Goal: Task Accomplishment & Management: Use online tool/utility

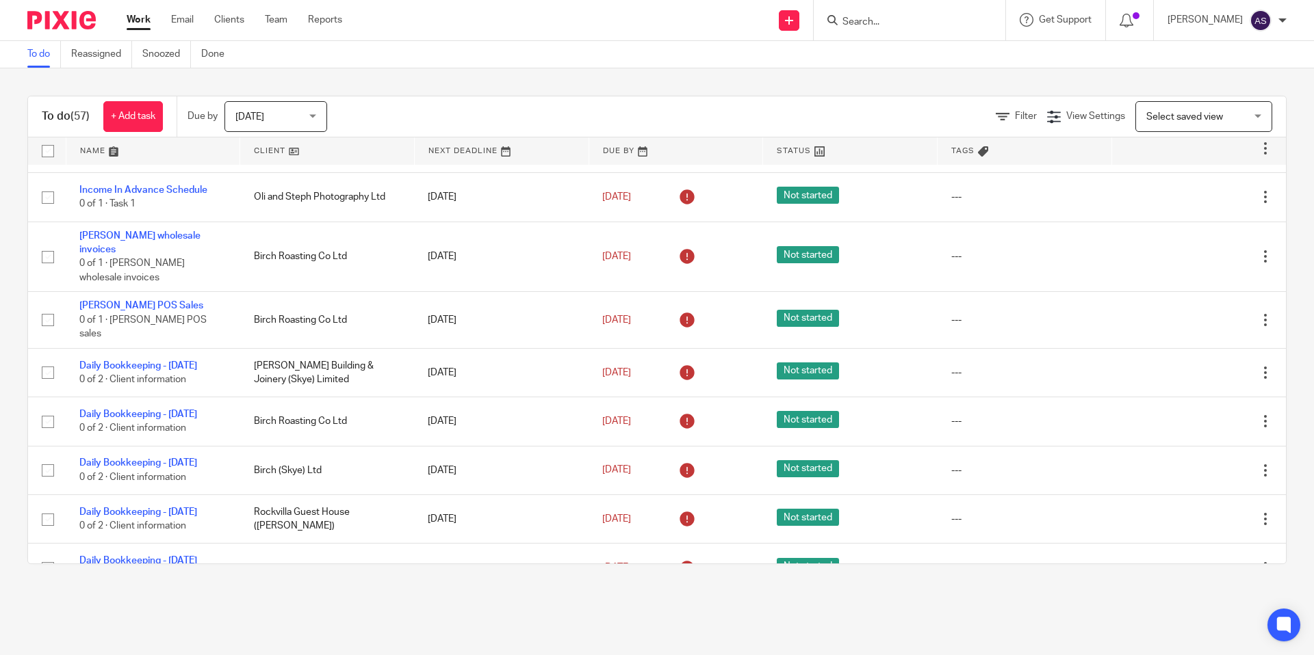
scroll to position [637, 0]
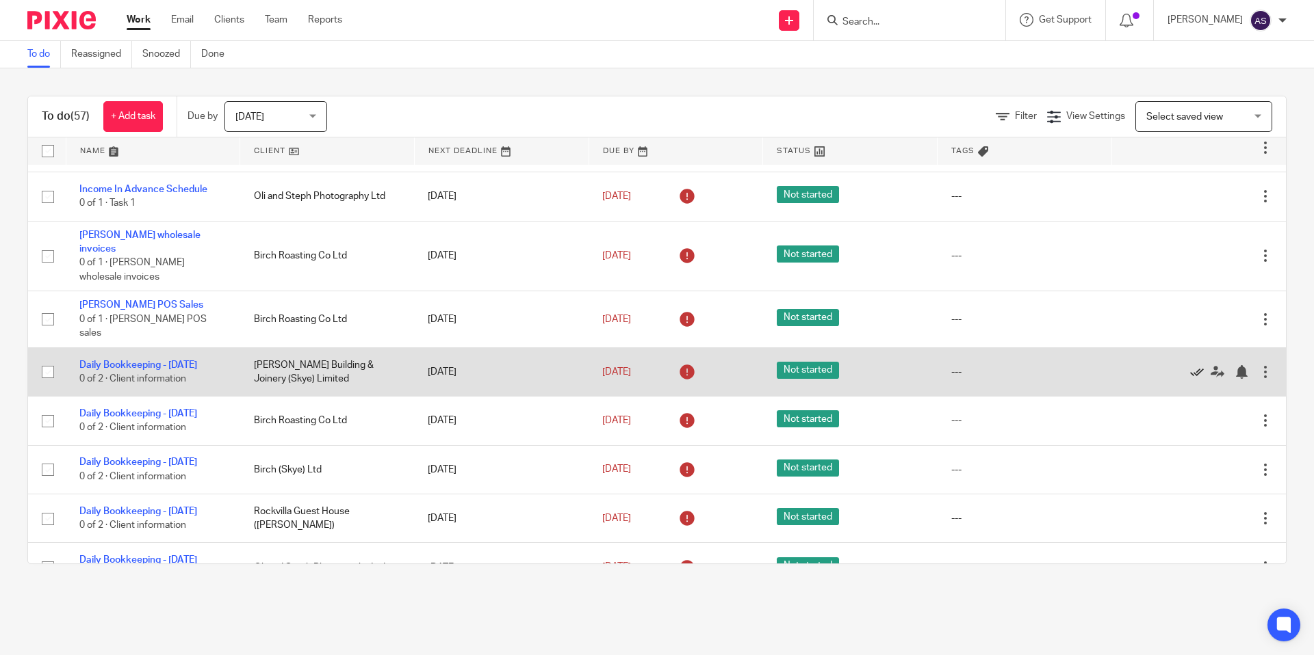
click at [1194, 365] on icon at bounding box center [1197, 372] width 14 height 14
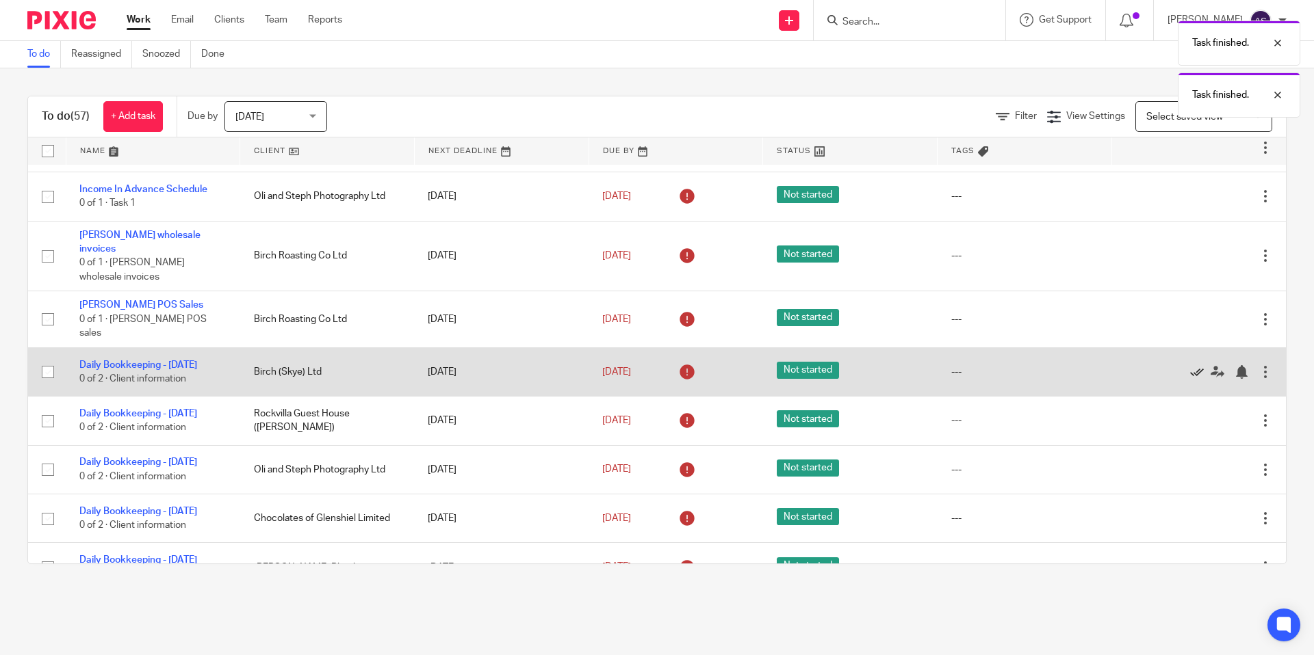
click at [1196, 365] on icon at bounding box center [1197, 372] width 14 height 14
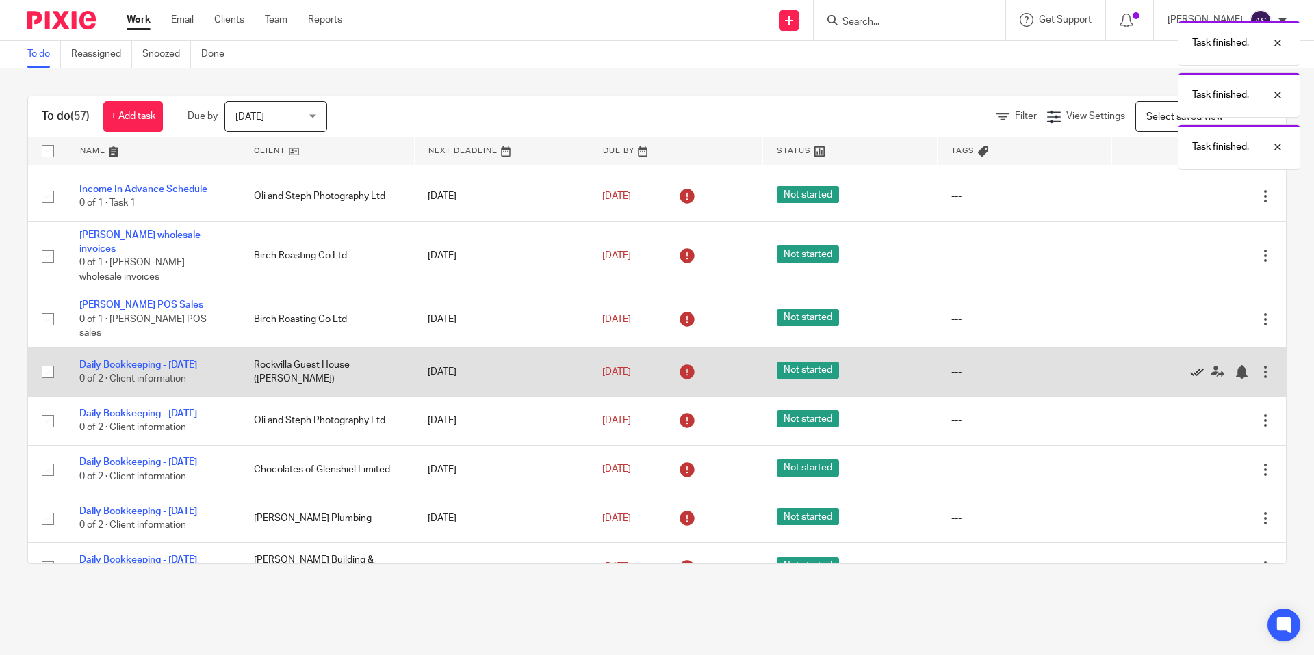
click at [1196, 365] on icon at bounding box center [1197, 372] width 14 height 14
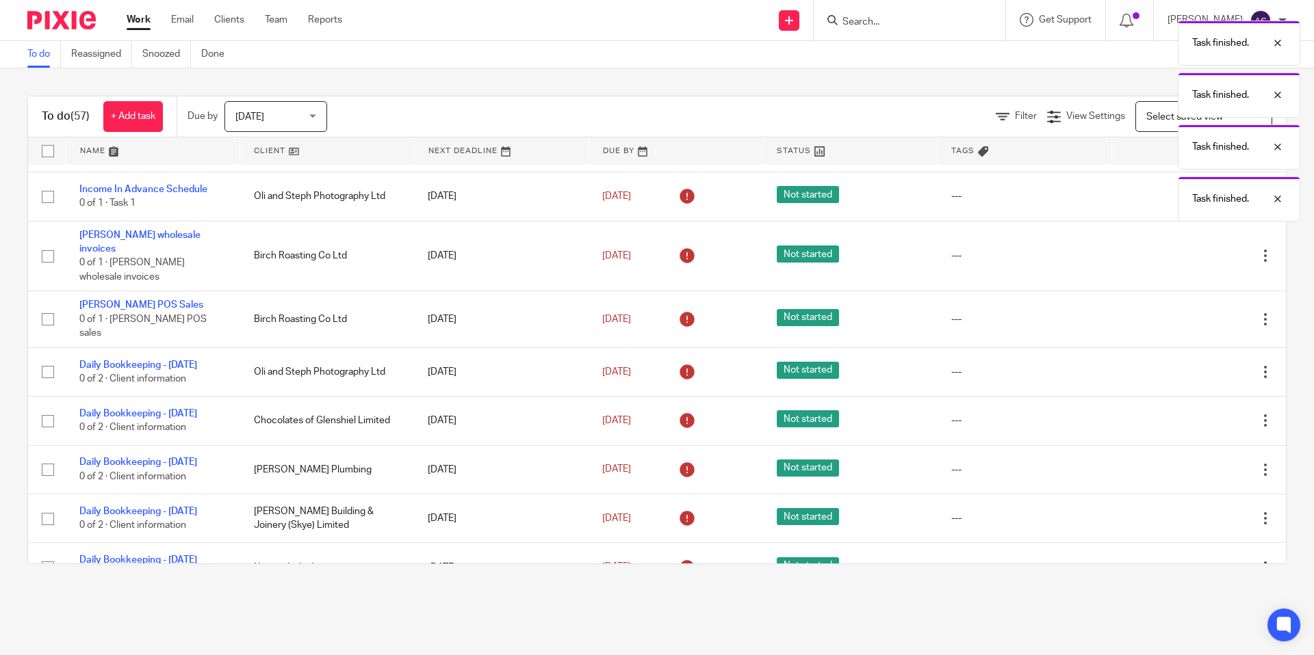
click at [1196, 365] on icon at bounding box center [1197, 372] width 14 height 14
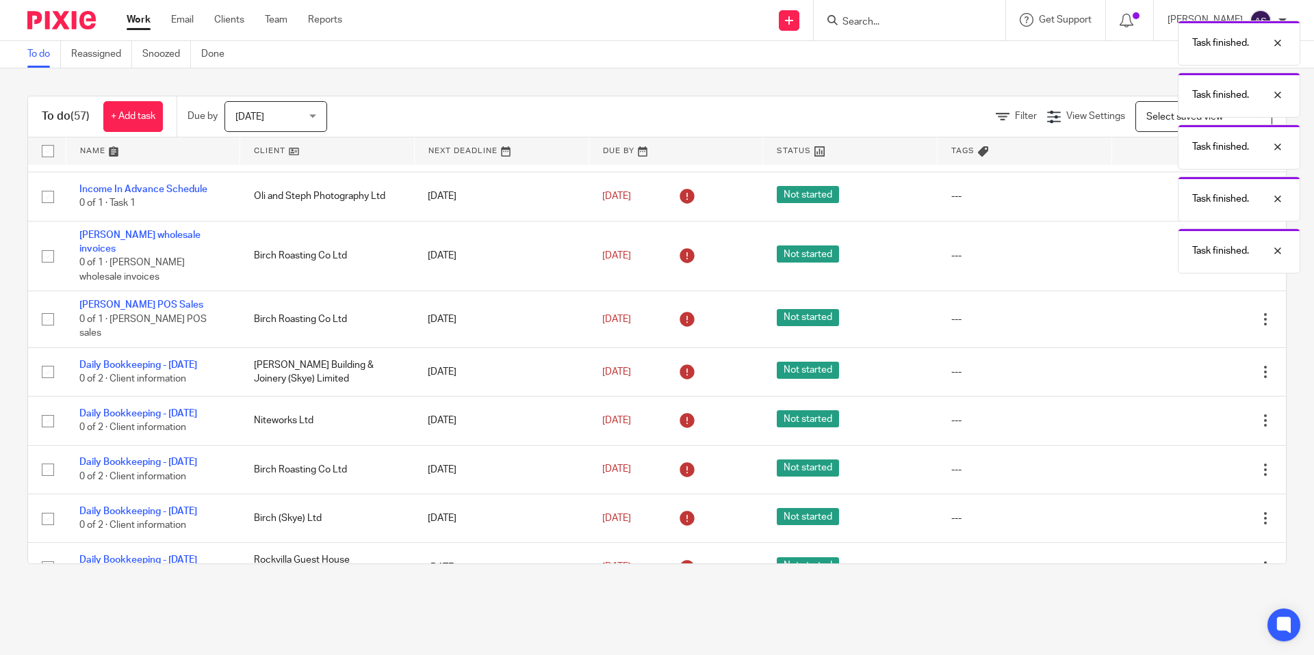
click at [1196, 365] on icon at bounding box center [1197, 372] width 14 height 14
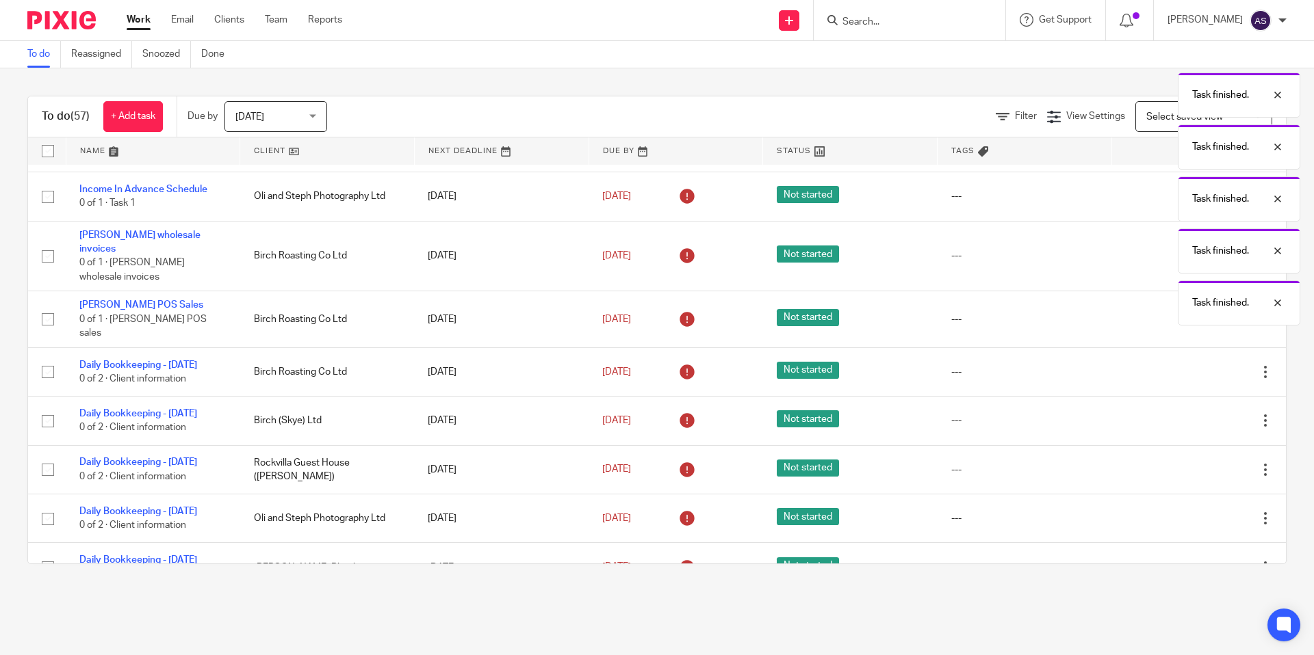
click at [1196, 365] on icon at bounding box center [1197, 372] width 14 height 14
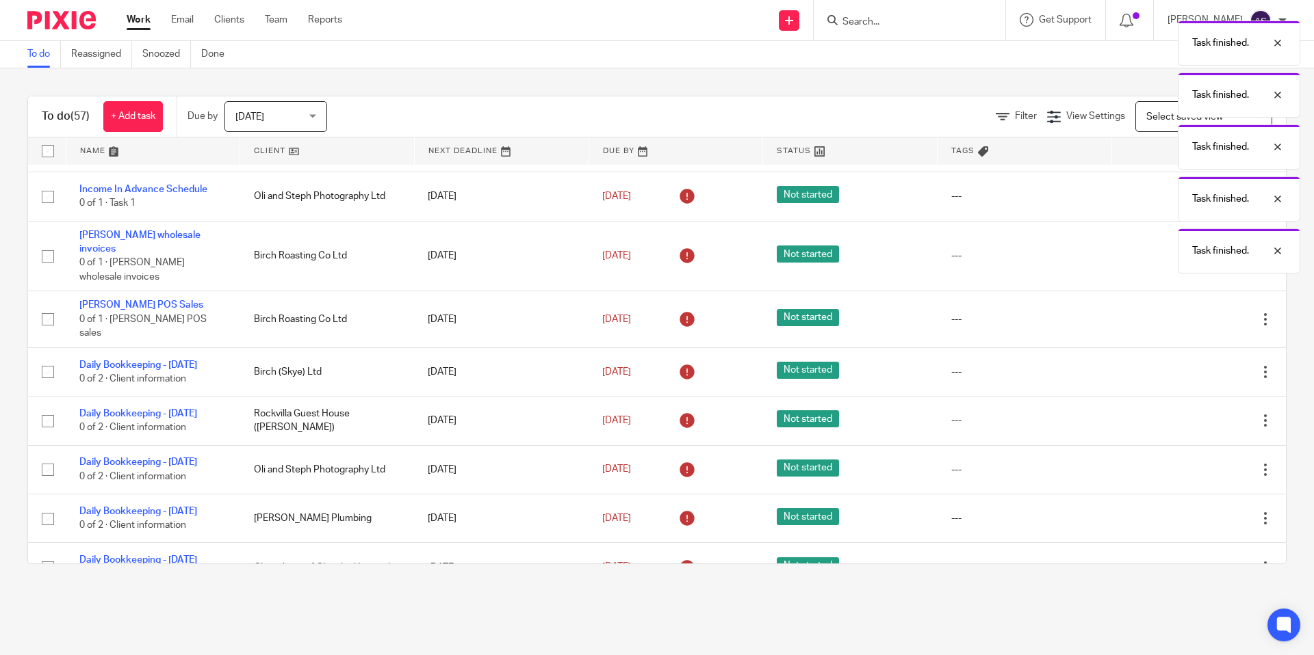
click at [1196, 365] on icon at bounding box center [1197, 372] width 14 height 14
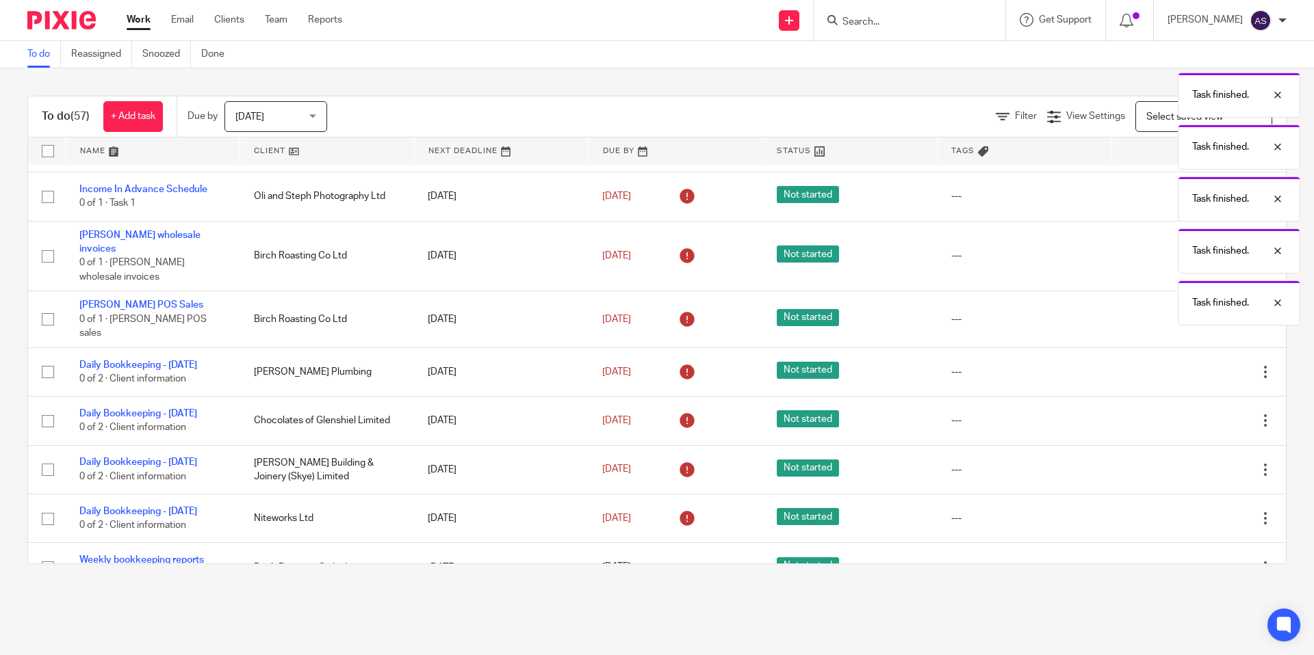
click at [1196, 365] on icon at bounding box center [1197, 372] width 14 height 14
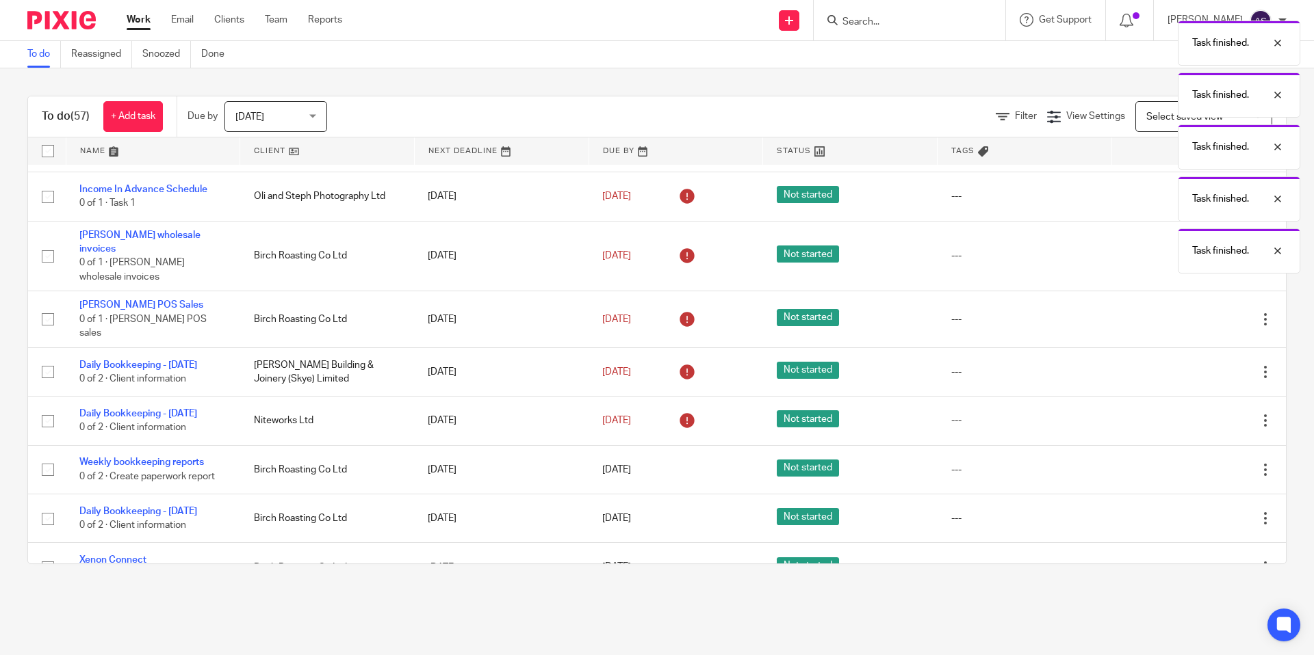
click at [1196, 365] on icon at bounding box center [1197, 372] width 14 height 14
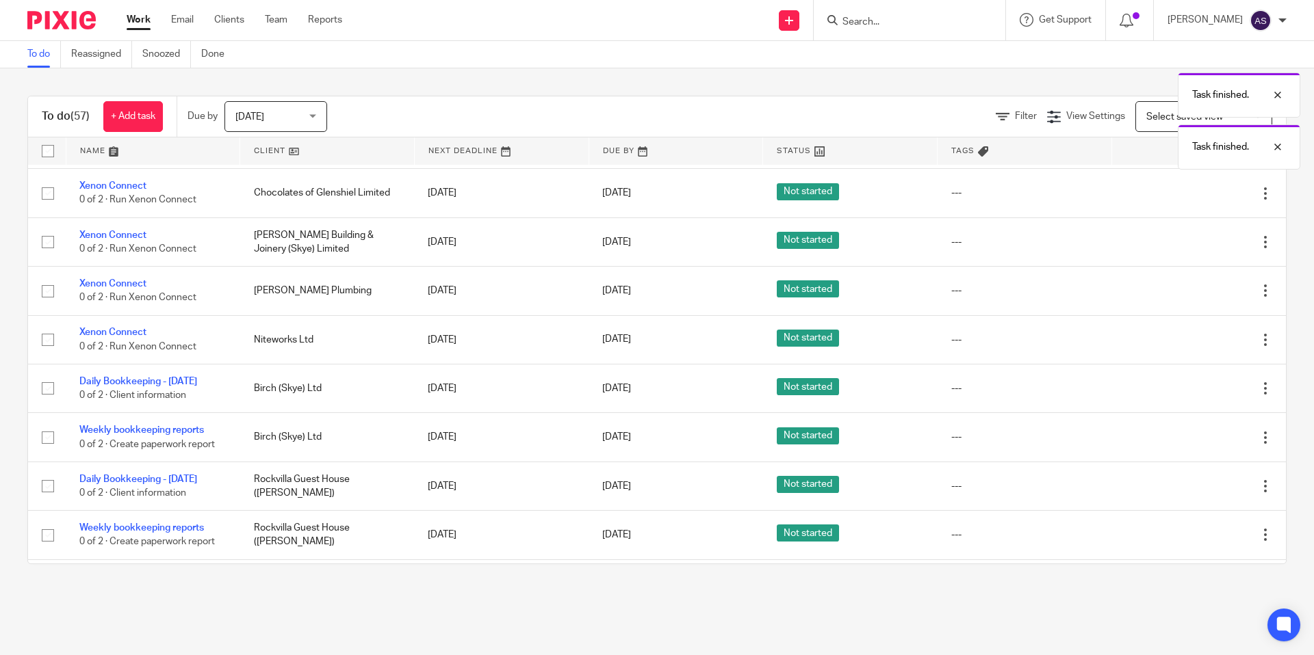
scroll to position [1117, 0]
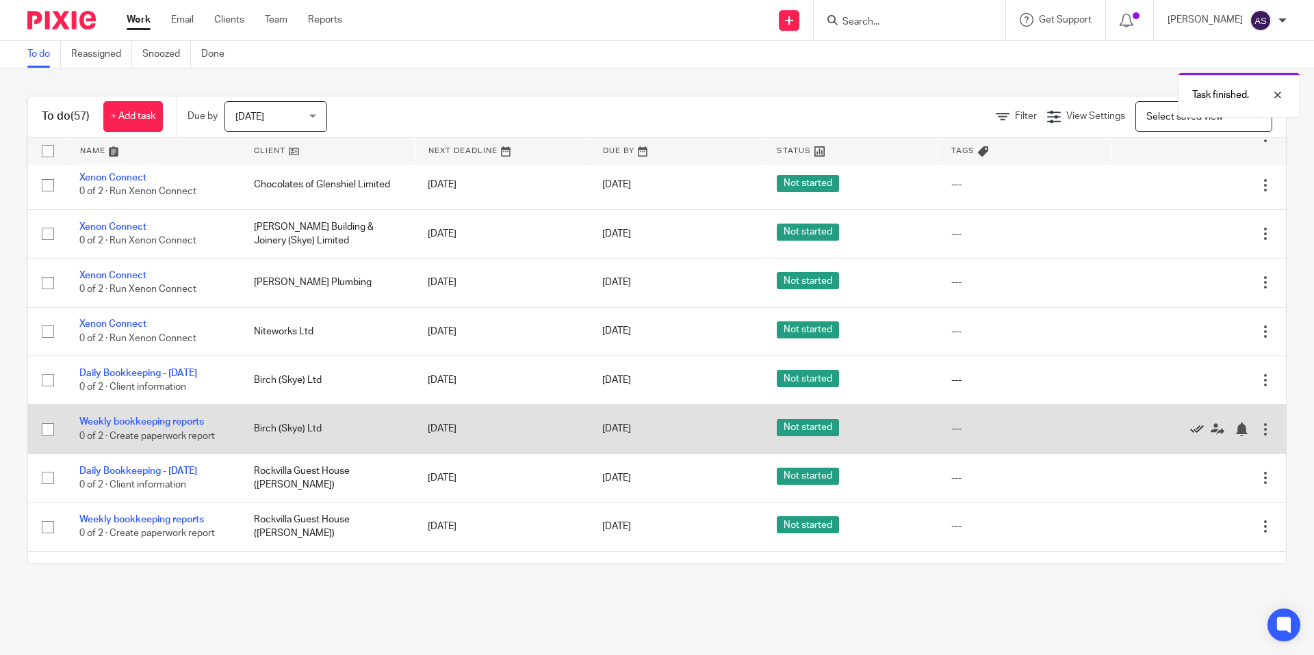
click at [1193, 423] on icon at bounding box center [1197, 430] width 14 height 14
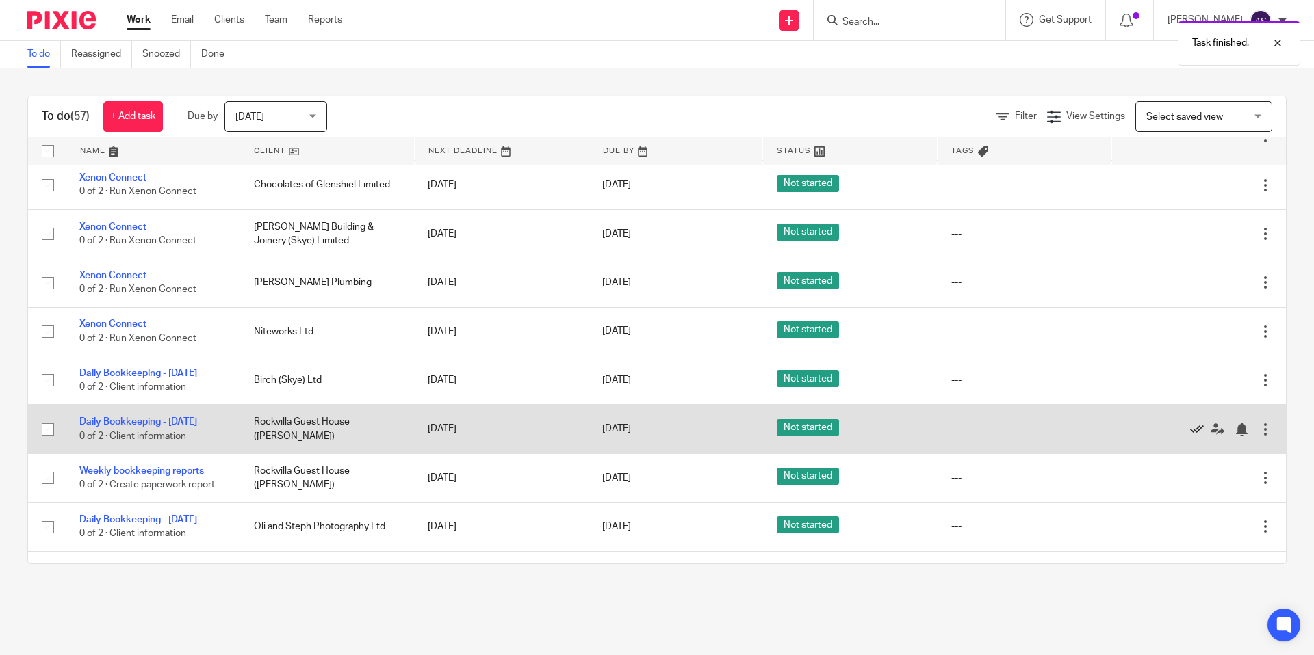
click at [1197, 423] on icon at bounding box center [1197, 430] width 14 height 14
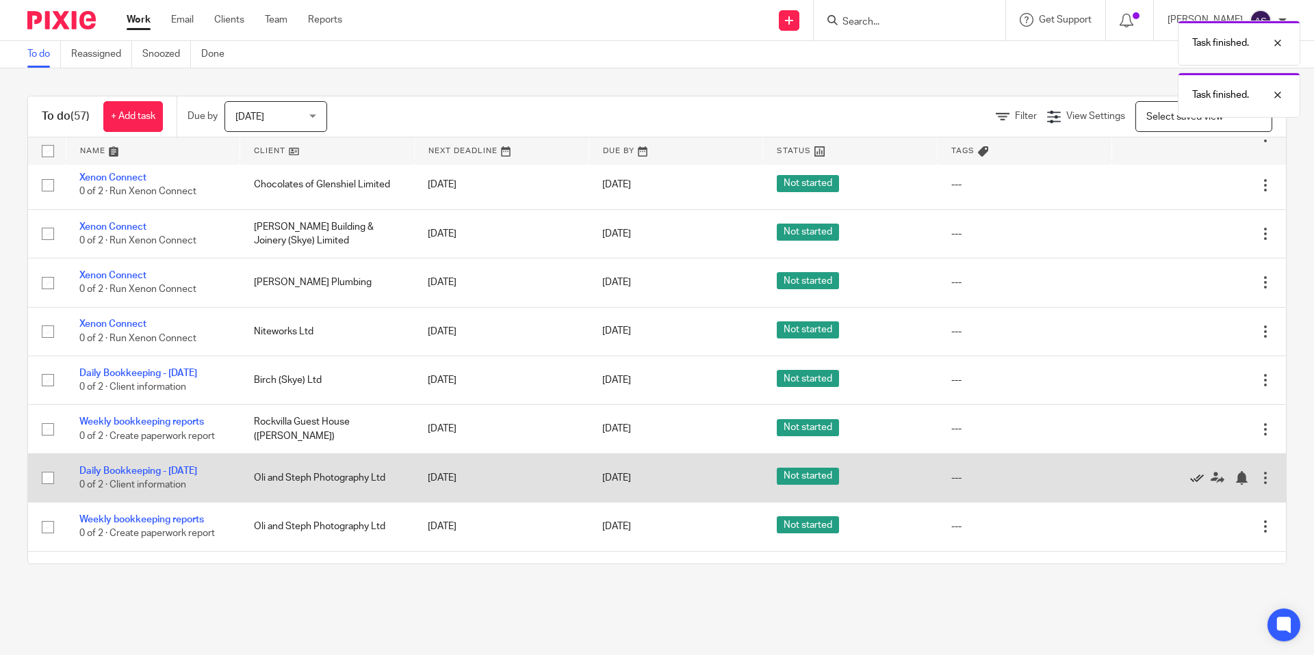
click at [1195, 471] on icon at bounding box center [1197, 478] width 14 height 14
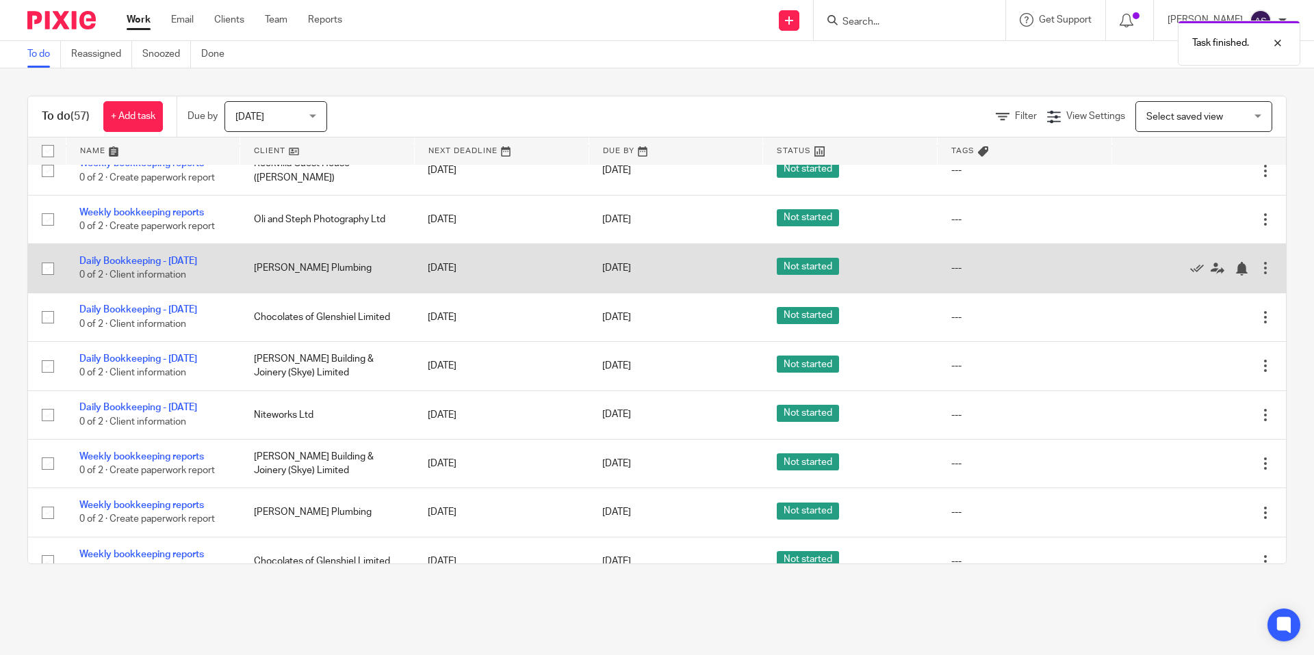
scroll to position [1386, 0]
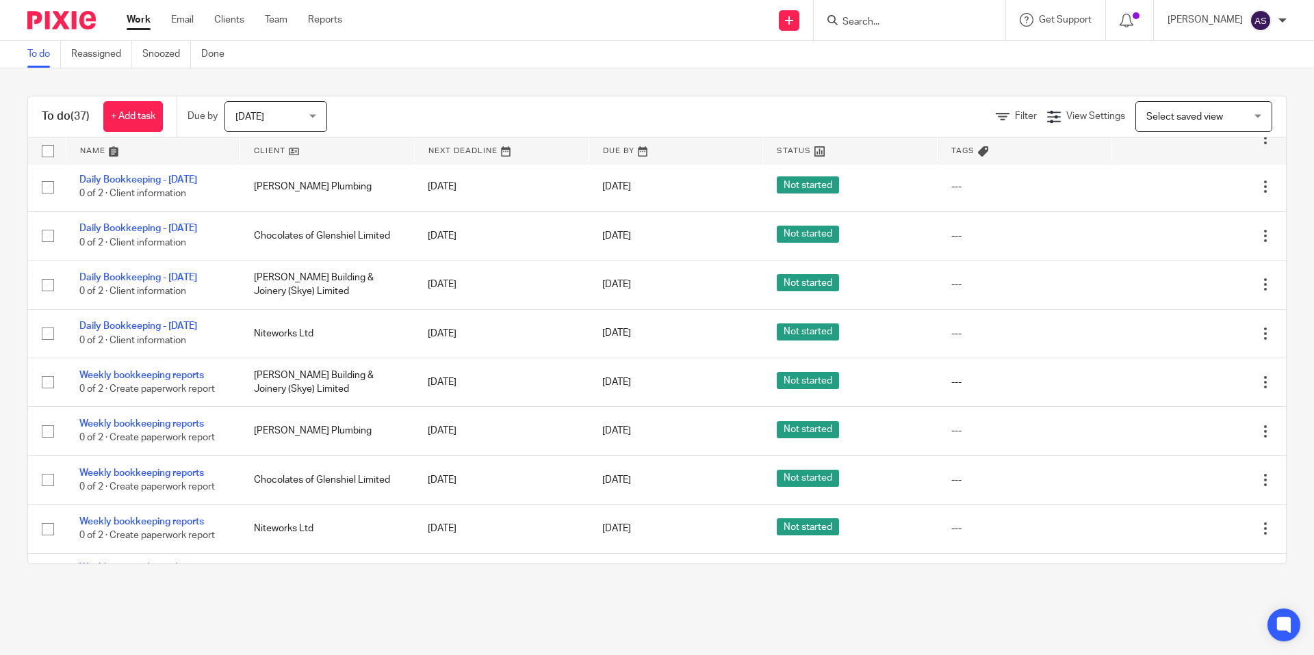
scroll to position [1503, 0]
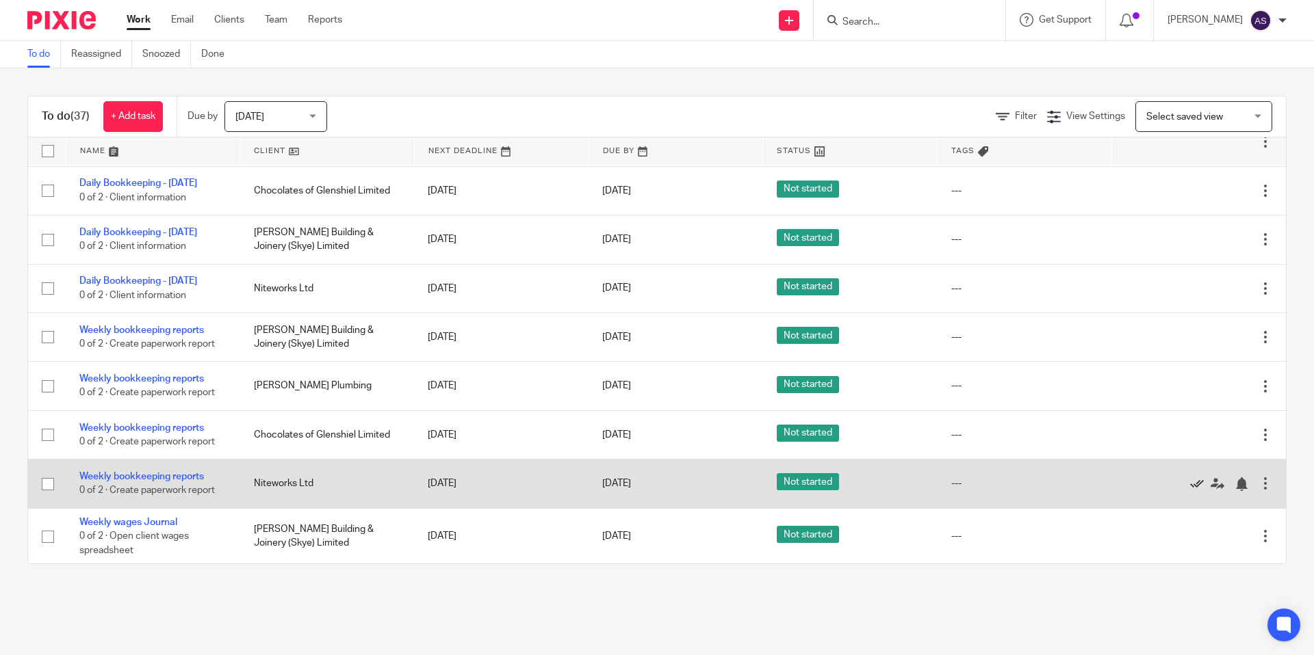
click at [1194, 482] on icon at bounding box center [1197, 485] width 14 height 14
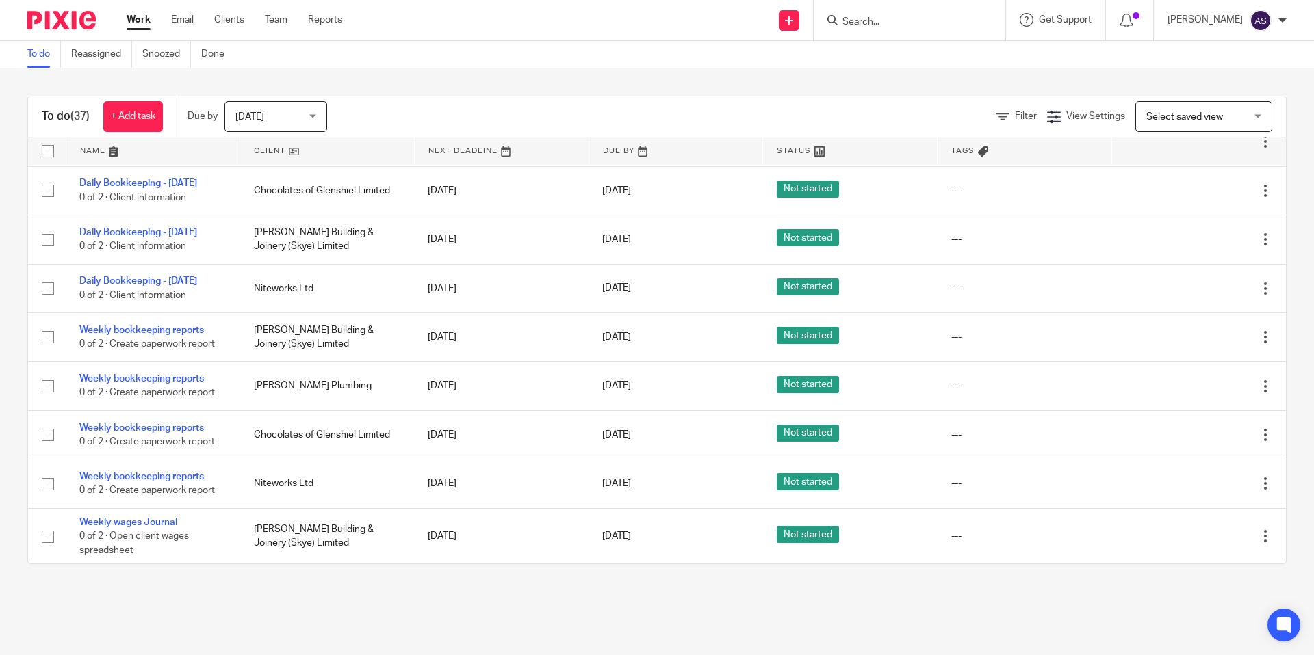
scroll to position [1453, 0]
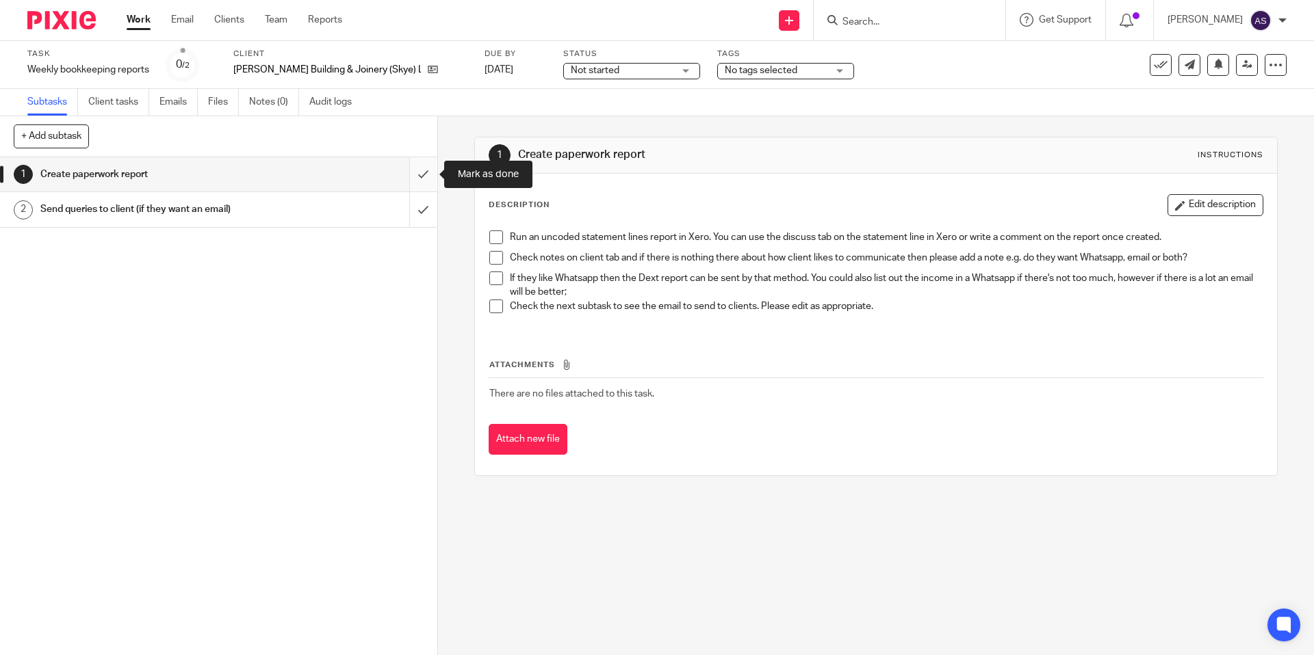
click at [420, 167] on input "submit" at bounding box center [218, 174] width 437 height 34
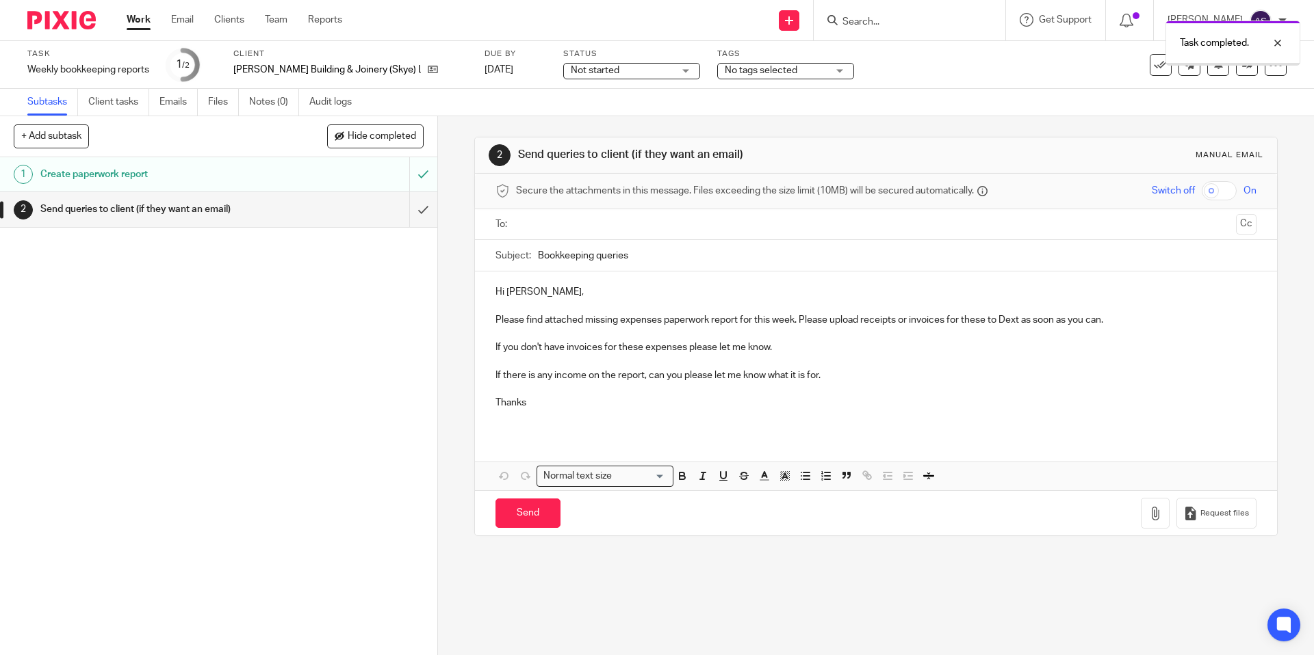
click at [612, 226] on input "text" at bounding box center [875, 225] width 709 height 16
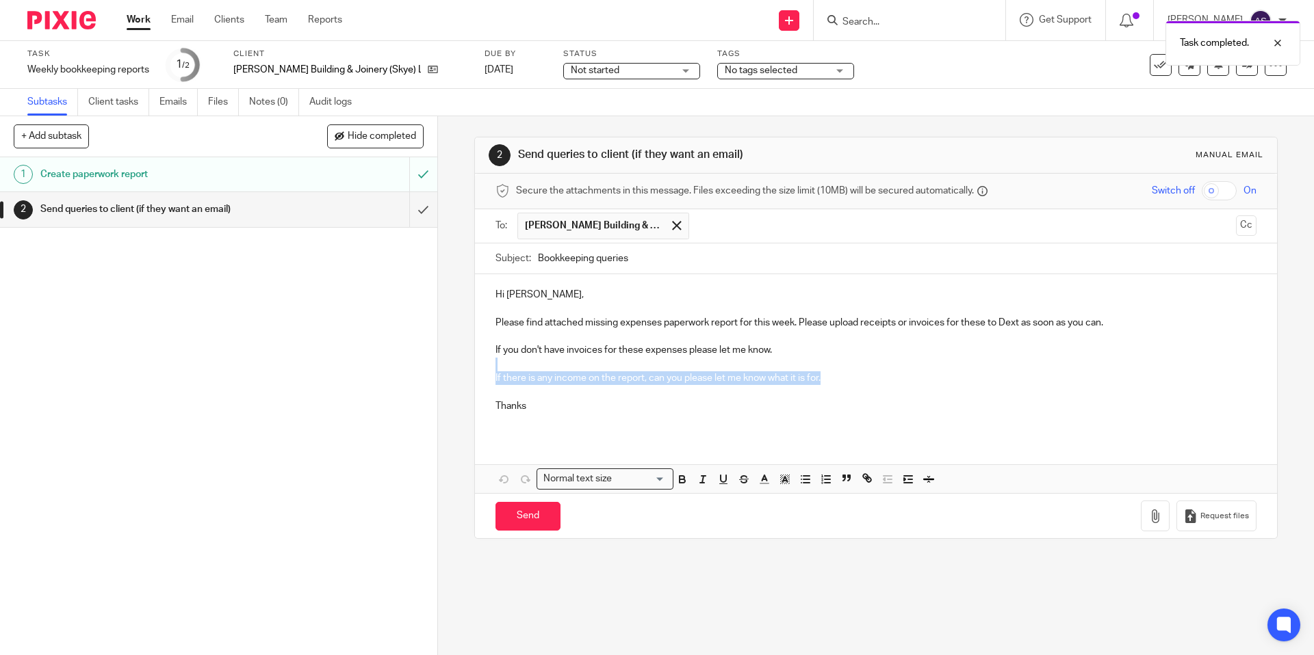
drag, startPoint x: 831, startPoint y: 380, endPoint x: 490, endPoint y: 369, distance: 341.6
click at [490, 369] on div "Hi Adam, Please find attached missing expenses paperwork report for this week. …" at bounding box center [875, 355] width 801 height 163
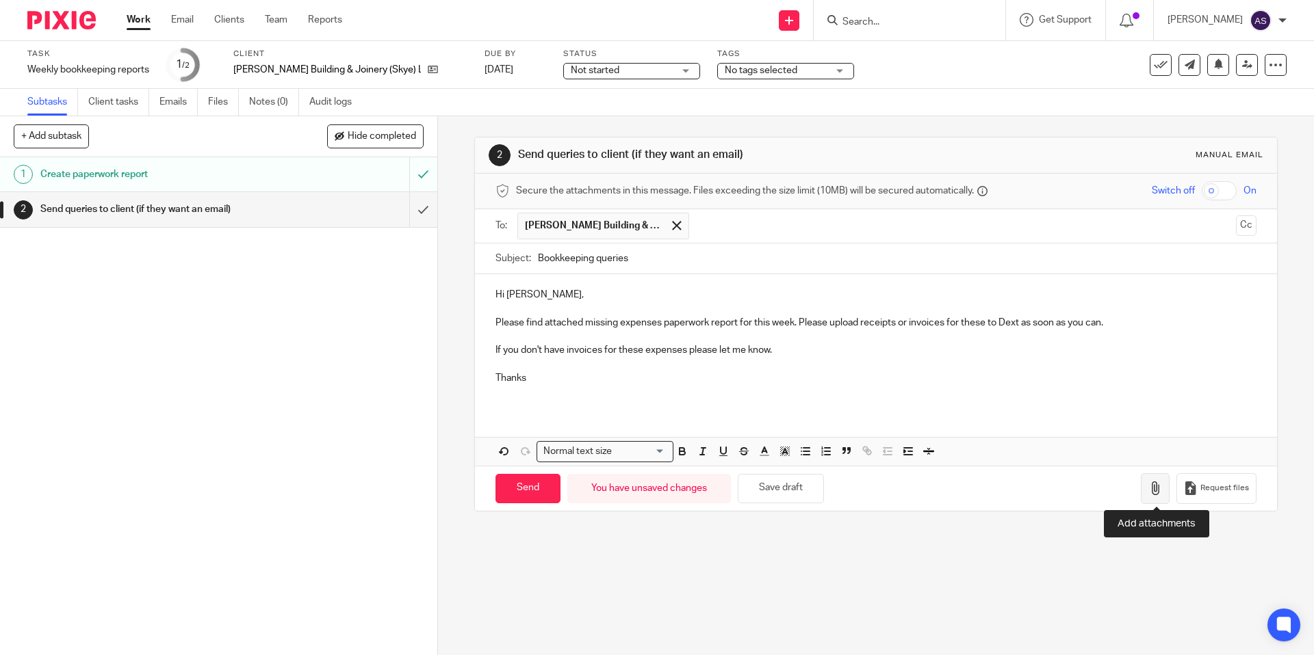
click at [1153, 476] on button "button" at bounding box center [1155, 488] width 29 height 31
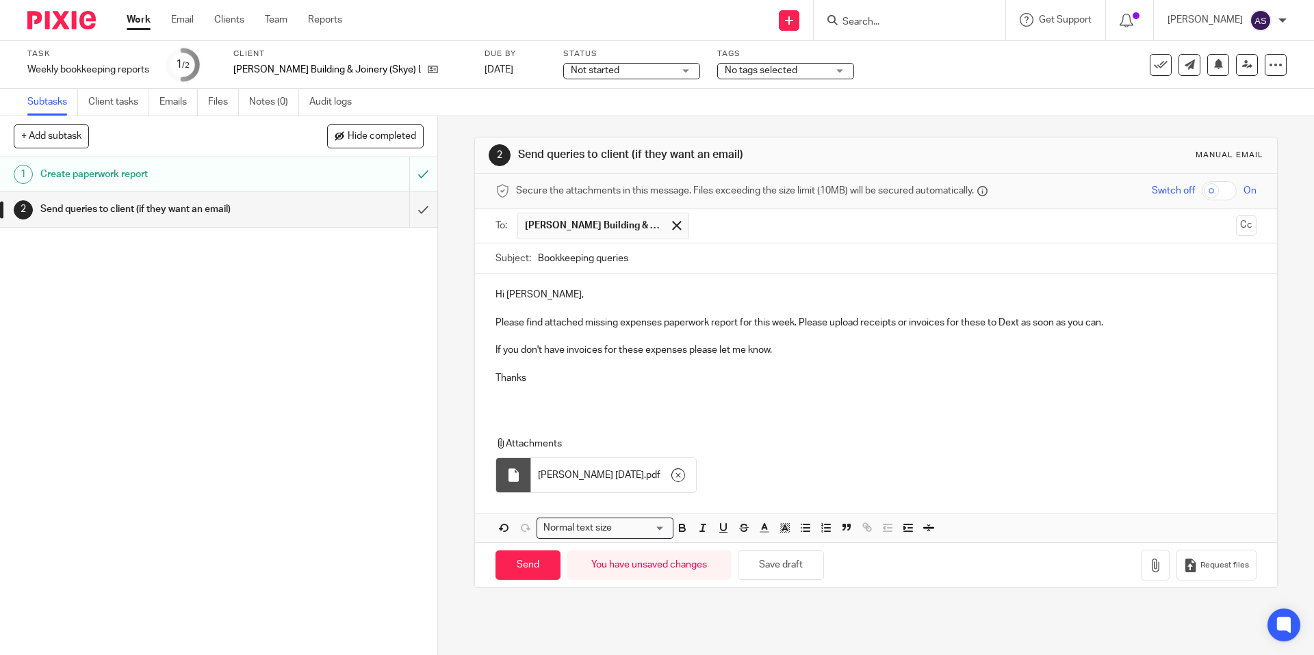
click at [741, 419] on div "Hi Adam, Please find attached missing expenses paperwork report for this week. …" at bounding box center [875, 408] width 801 height 268
click at [857, 391] on p at bounding box center [875, 392] width 760 height 14
click at [534, 571] on input "Send" at bounding box center [527, 565] width 65 height 29
type input "Sent"
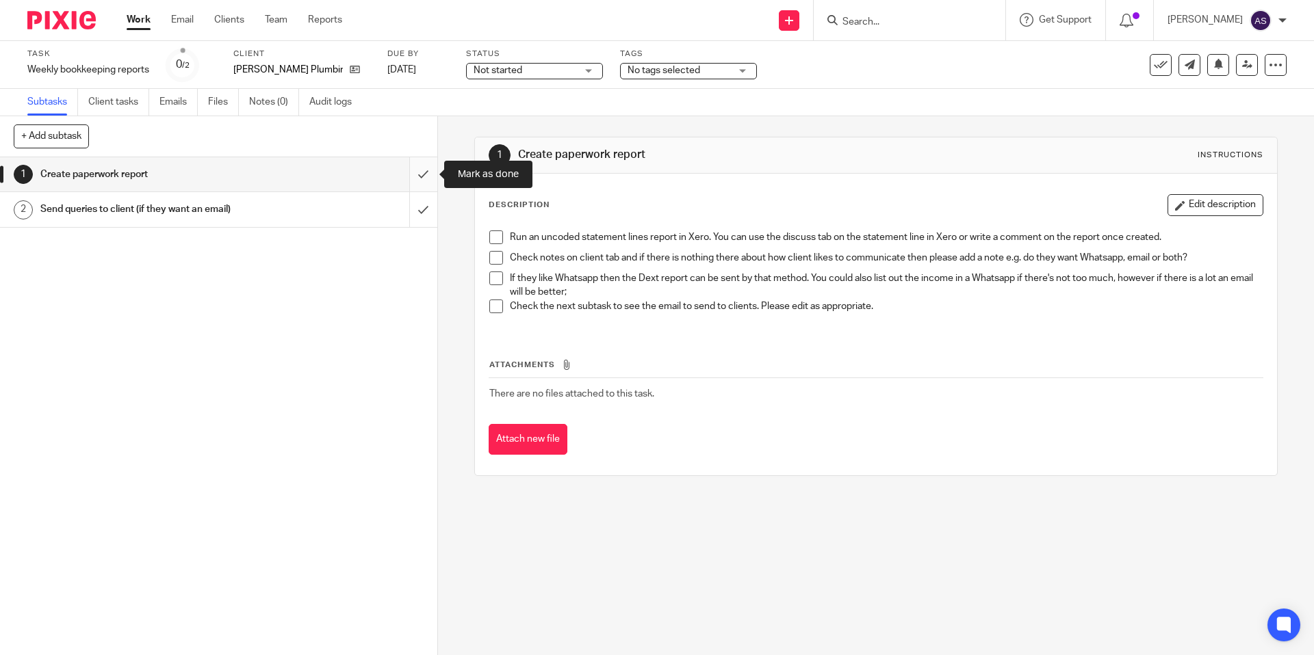
click at [423, 158] on input "submit" at bounding box center [218, 174] width 437 height 34
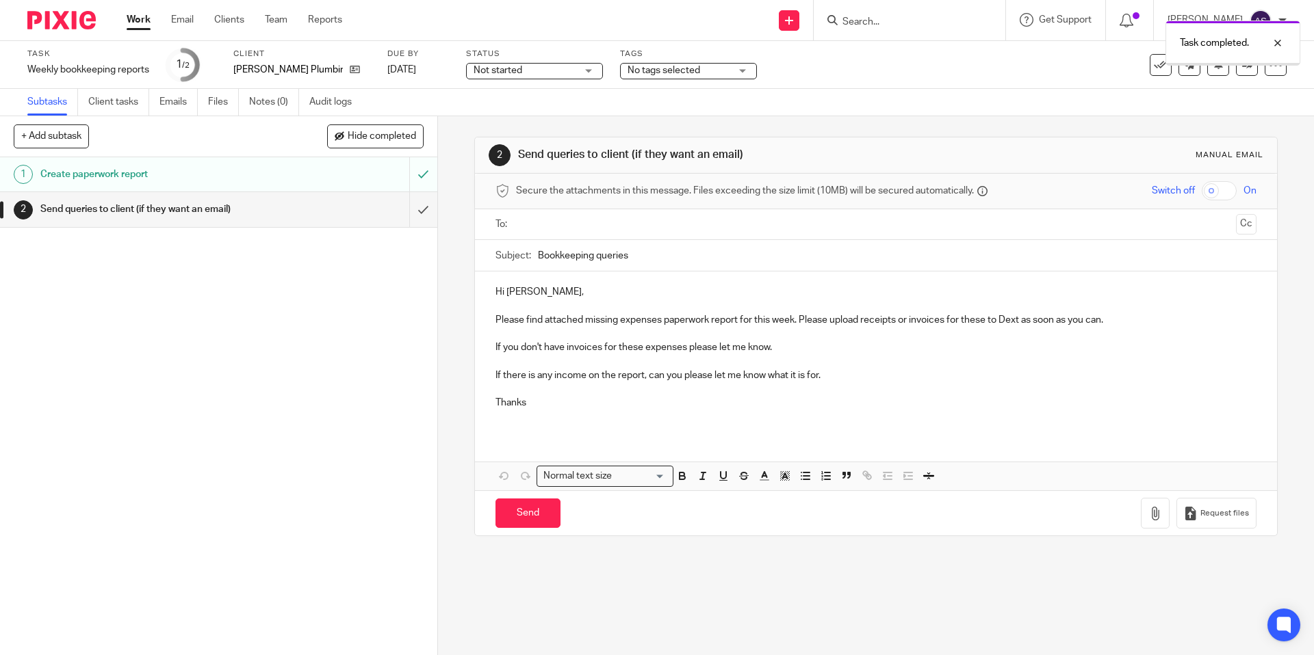
click at [575, 225] on input "text" at bounding box center [875, 225] width 709 height 16
click at [520, 294] on p "Hi David," at bounding box center [875, 295] width 760 height 14
click at [521, 294] on p "Hi David," at bounding box center [875, 295] width 760 height 14
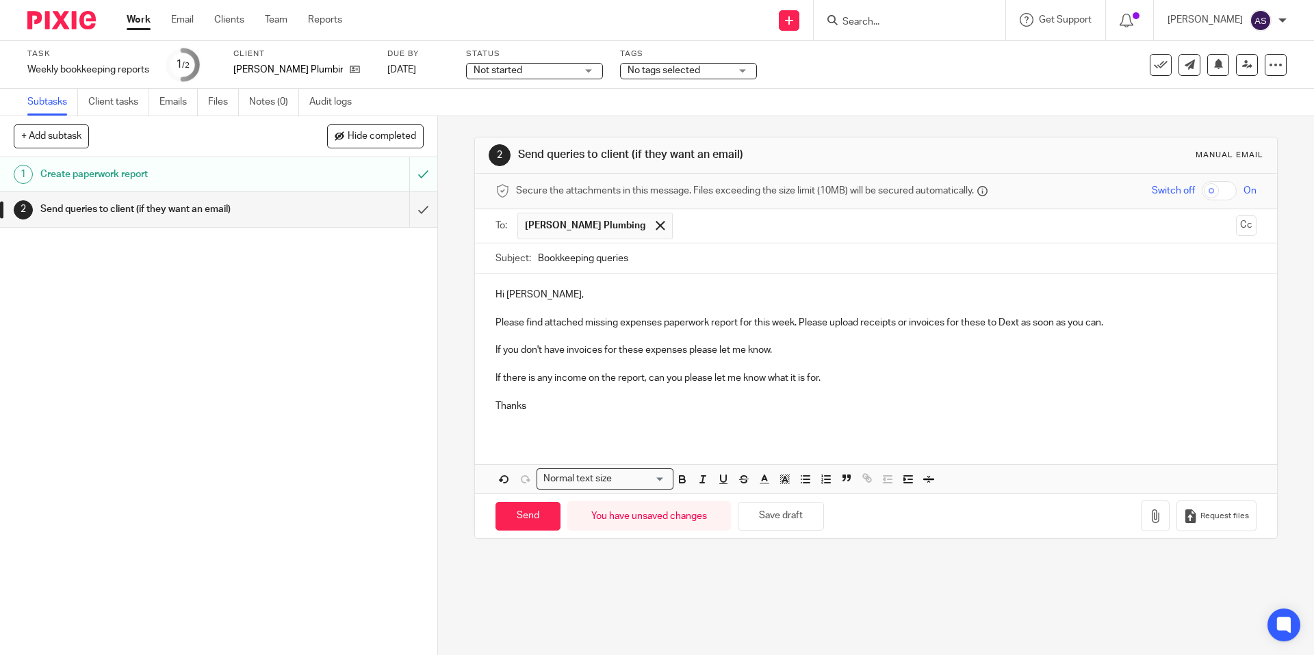
click at [713, 325] on p "Please find attached missing expenses paperwork report for this week. Please up…" at bounding box center [875, 323] width 760 height 14
click at [1156, 510] on icon "button" at bounding box center [1155, 517] width 14 height 14
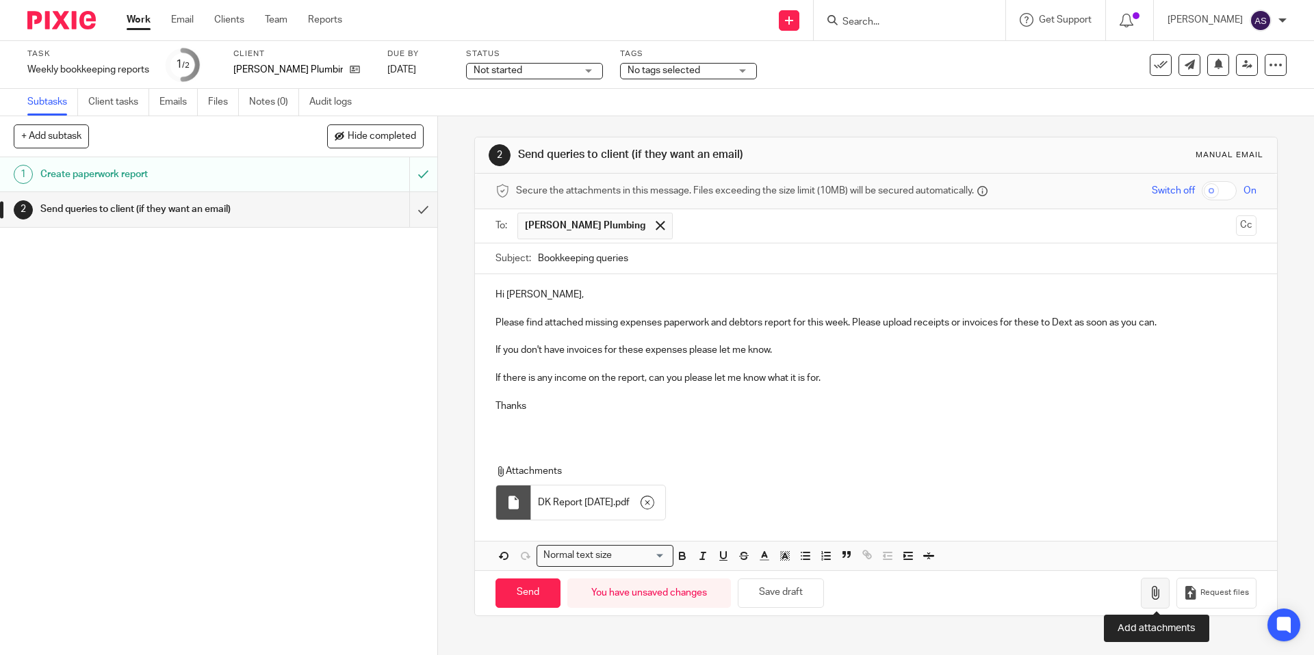
click at [1161, 590] on icon "button" at bounding box center [1155, 593] width 14 height 14
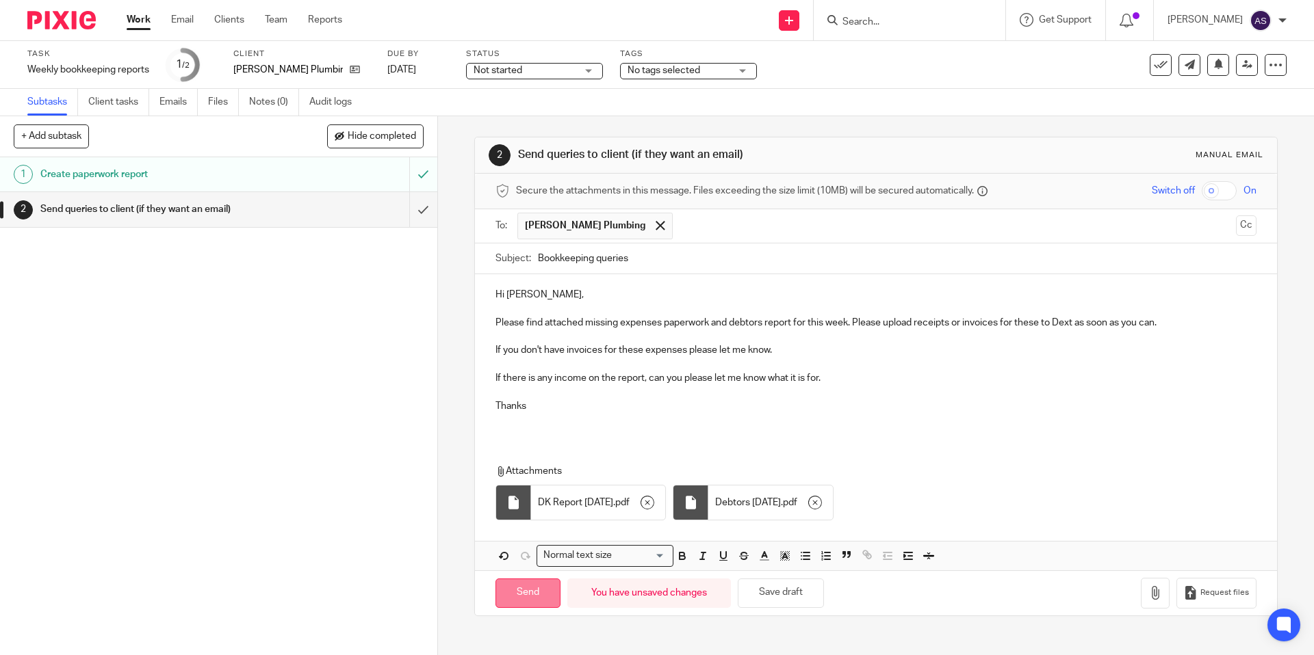
click at [541, 585] on input "Send" at bounding box center [527, 593] width 65 height 29
type input "Sent"
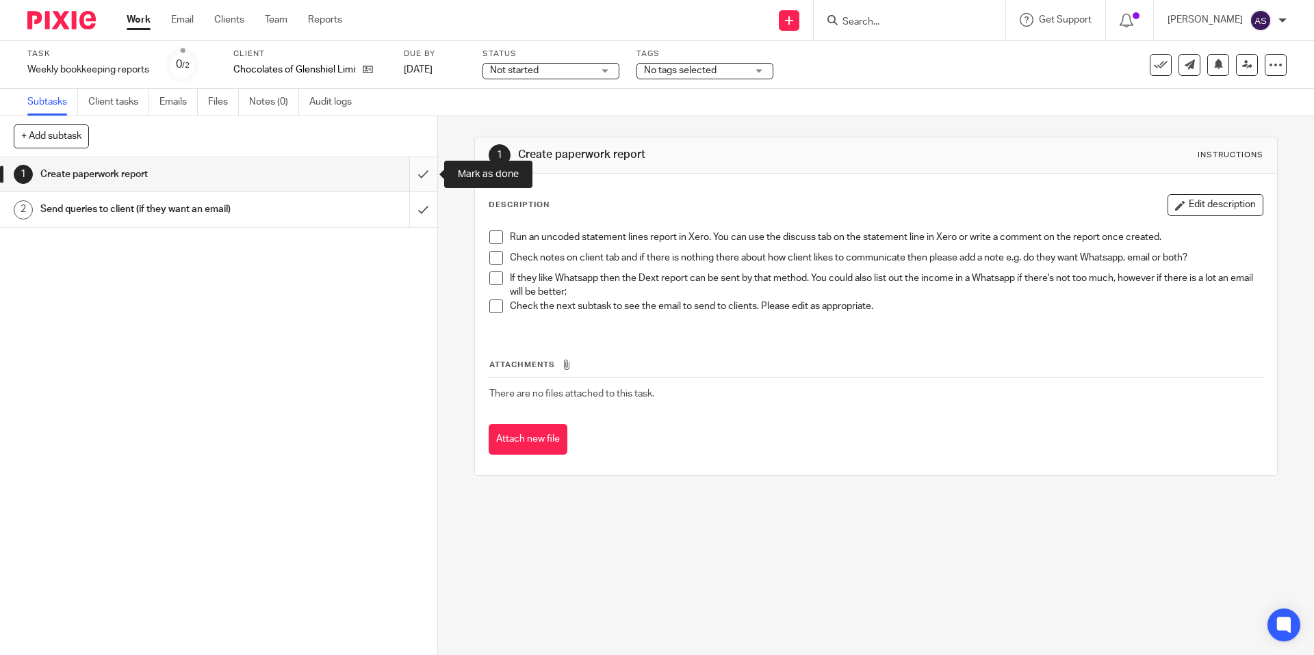
click at [424, 174] on input "submit" at bounding box center [218, 174] width 437 height 34
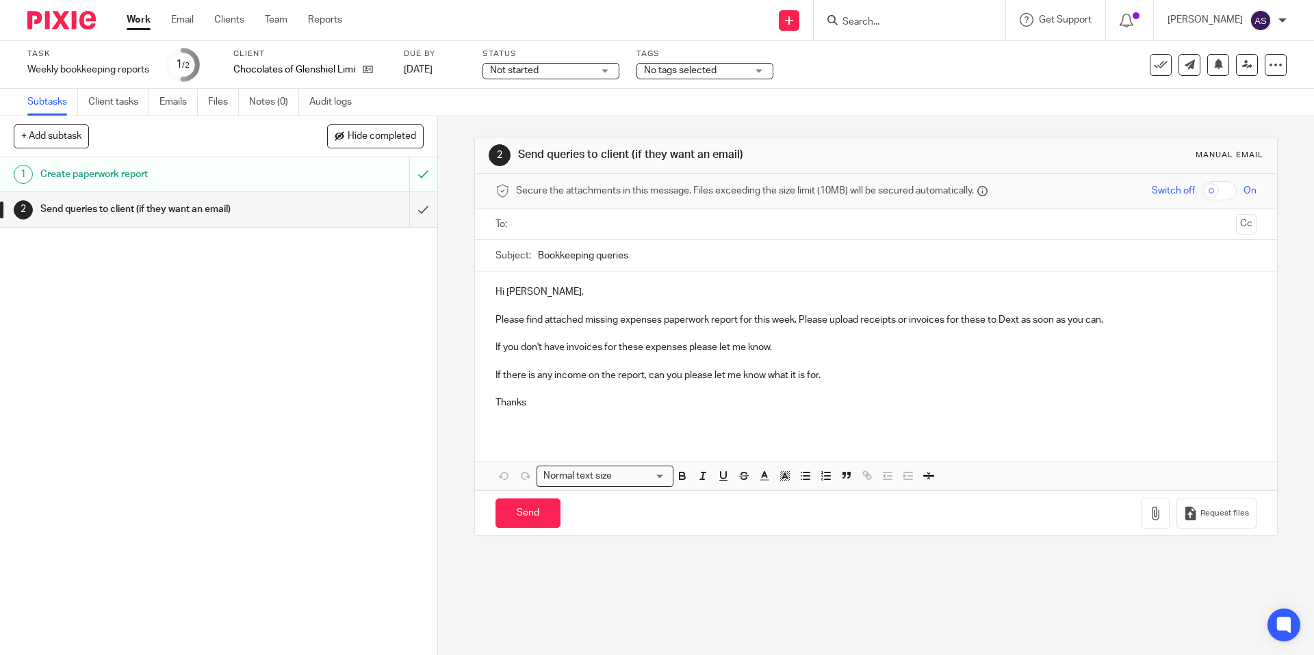
click at [685, 224] on input "text" at bounding box center [875, 225] width 709 height 16
click at [739, 222] on input "text" at bounding box center [963, 226] width 534 height 27
type input "[EMAIL_ADDRESS][DOMAIN_NAME]"
click at [738, 322] on p "Please find attached missing expenses paperwork report for this week. Please up…" at bounding box center [875, 323] width 760 height 14
click at [530, 295] on p "Hi [PERSON_NAME]," at bounding box center [875, 295] width 760 height 14
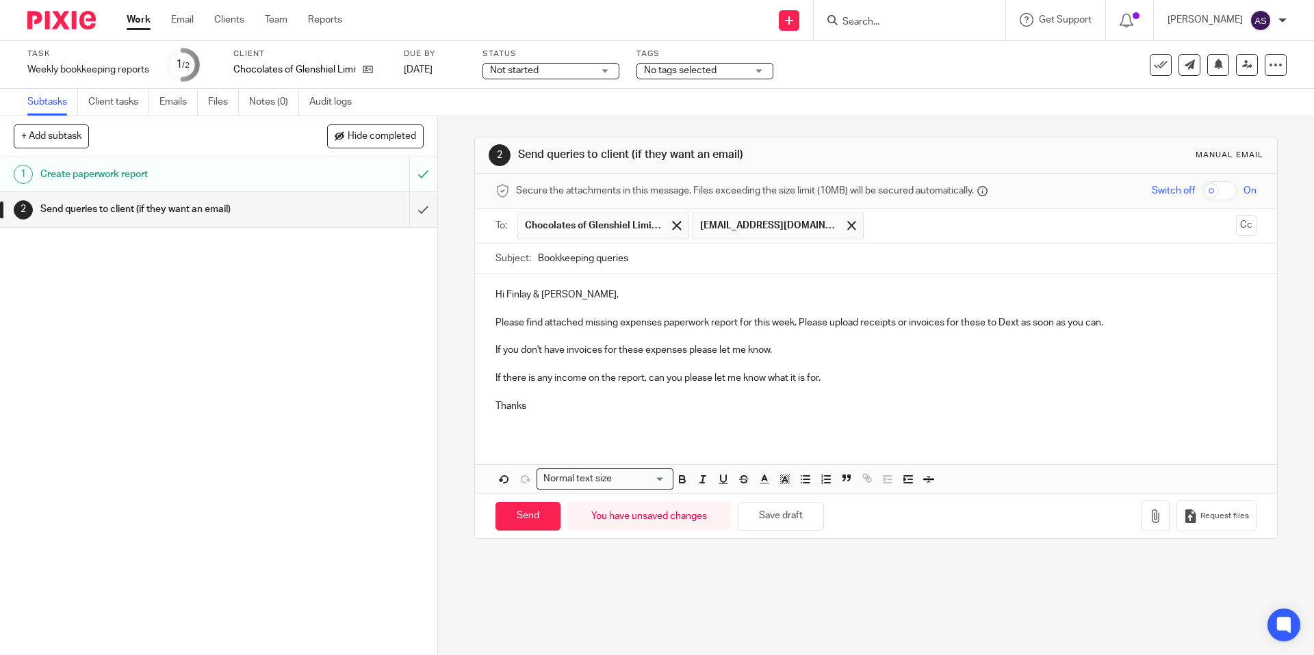
click at [602, 298] on p "Hi Finlay & [PERSON_NAME]," at bounding box center [875, 295] width 760 height 14
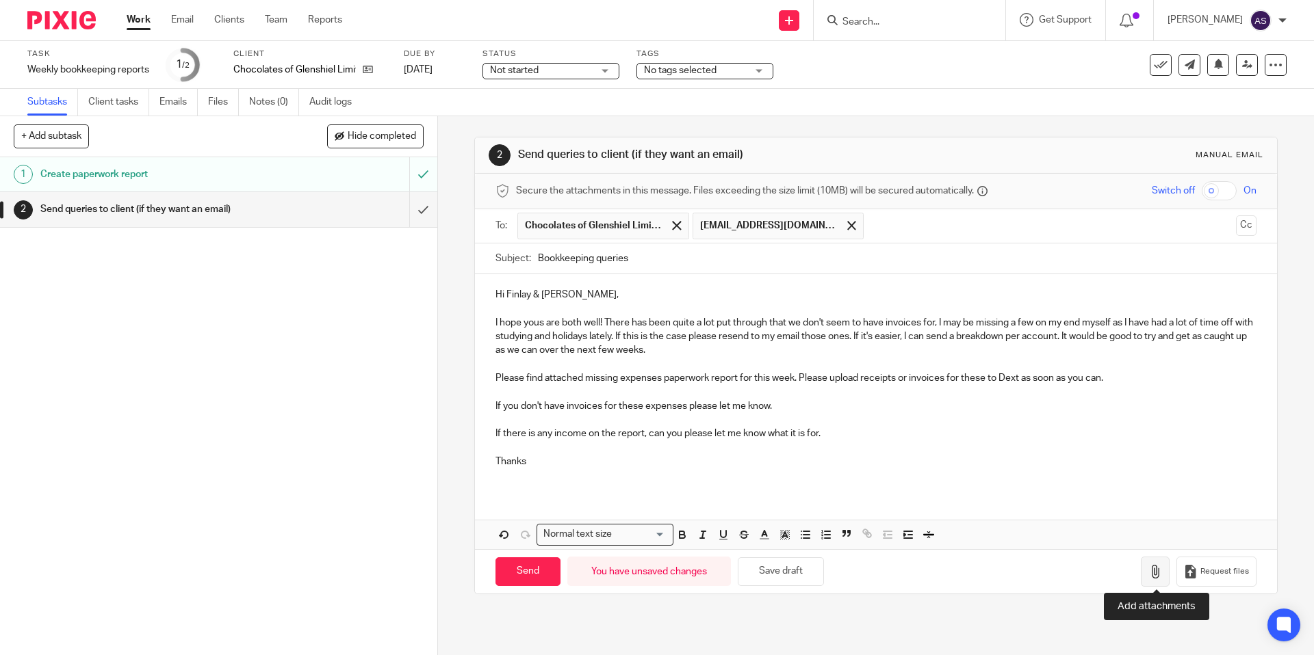
click at [1150, 567] on icon "button" at bounding box center [1155, 572] width 14 height 14
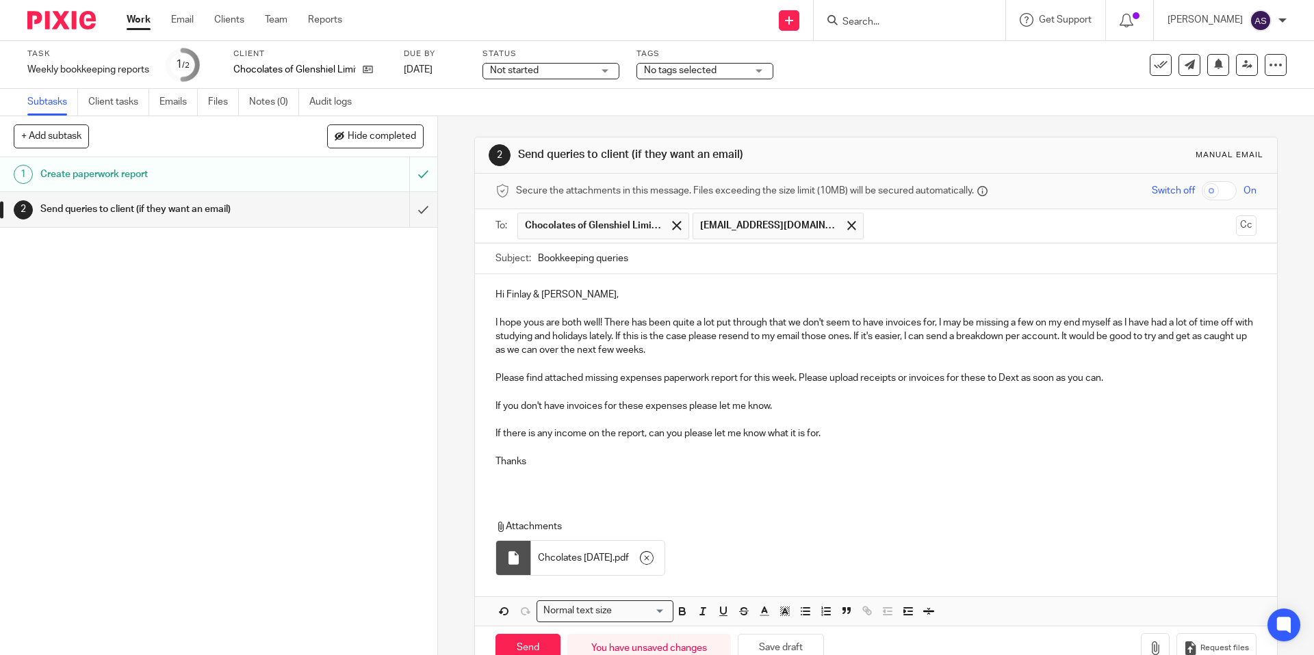
scroll to position [36, 0]
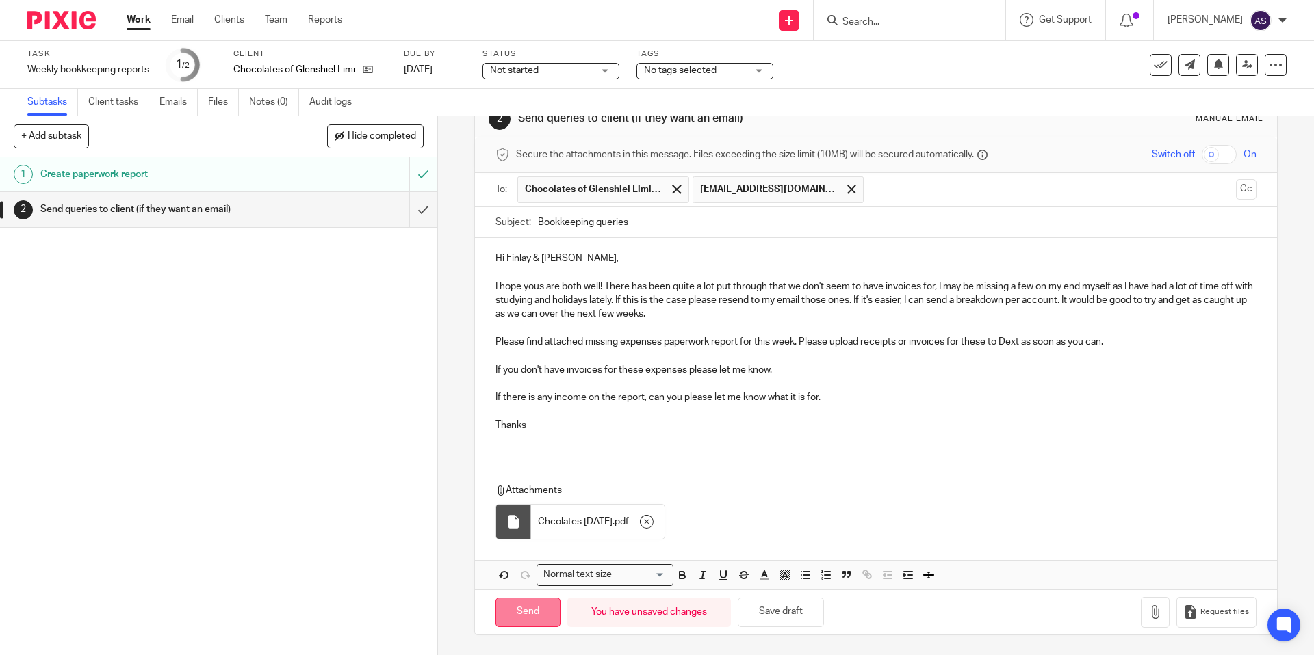
click at [552, 610] on input "Send" at bounding box center [527, 612] width 65 height 29
type input "Sent"
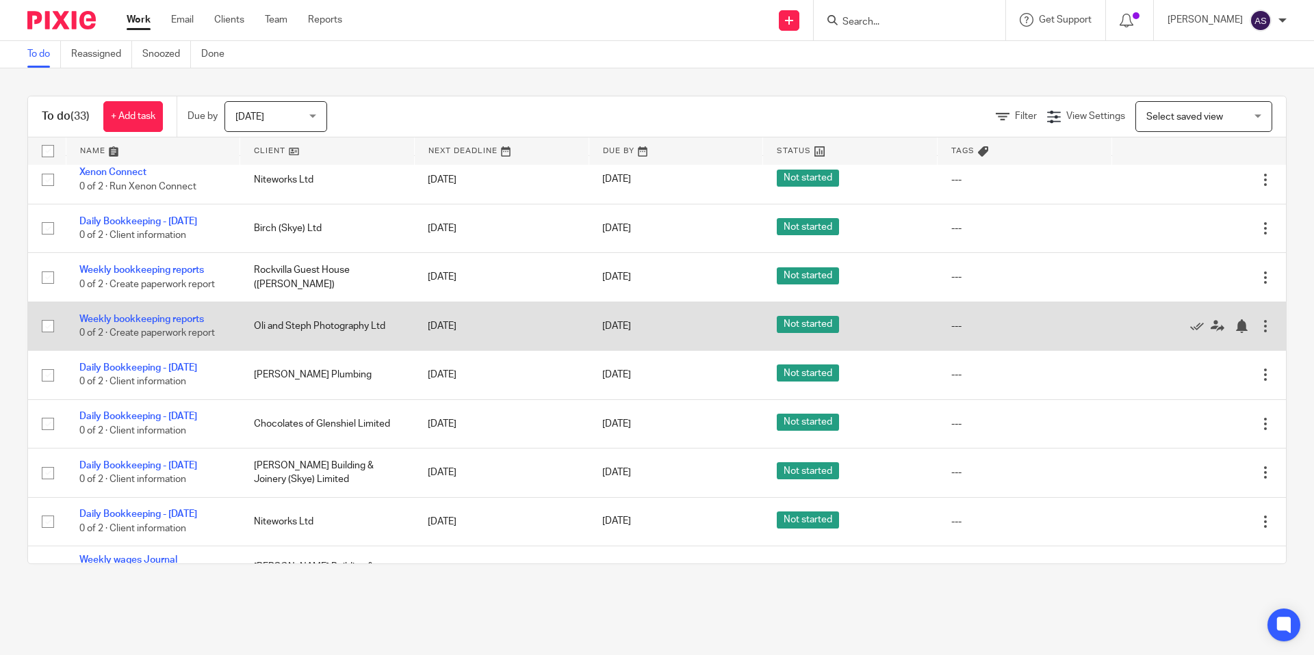
scroll to position [1270, 0]
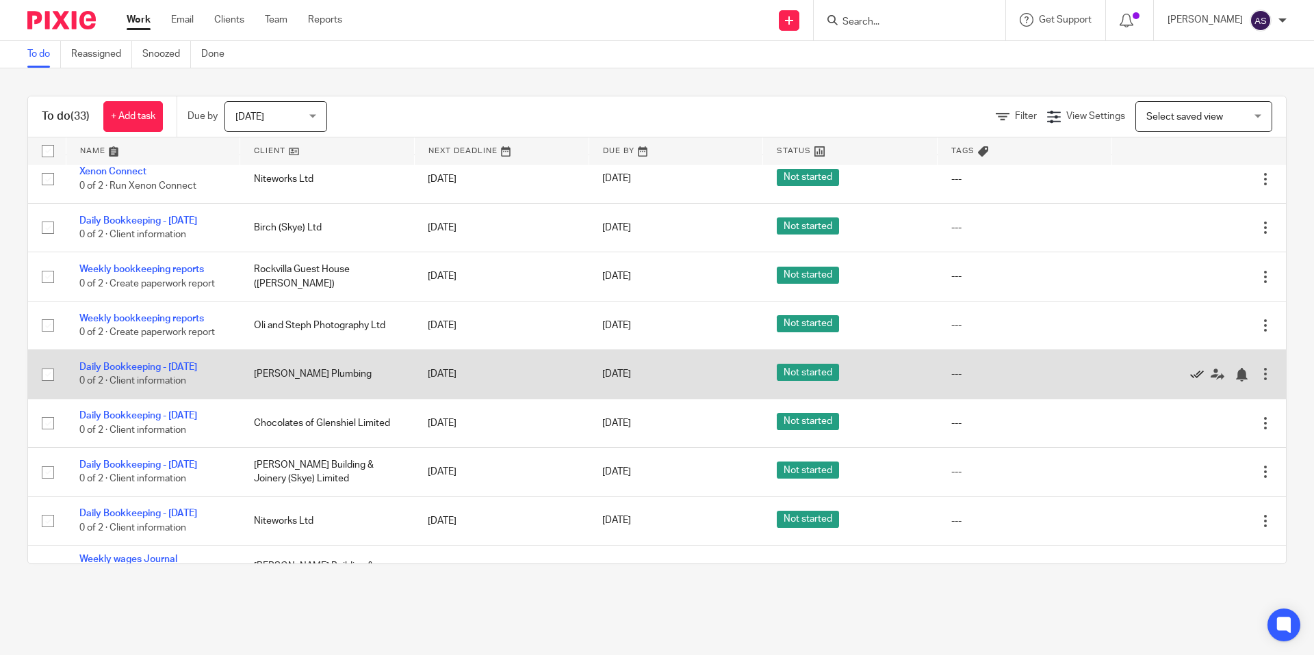
click at [1196, 368] on icon at bounding box center [1197, 375] width 14 height 14
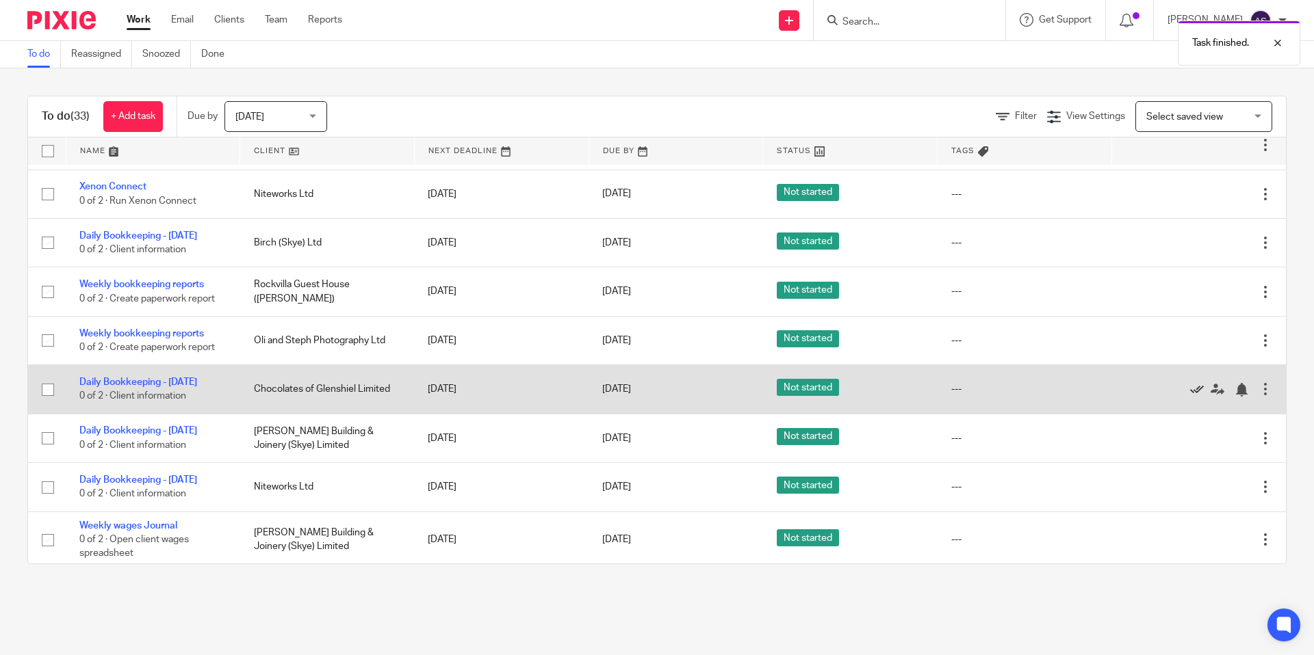
click at [1197, 383] on icon at bounding box center [1197, 390] width 14 height 14
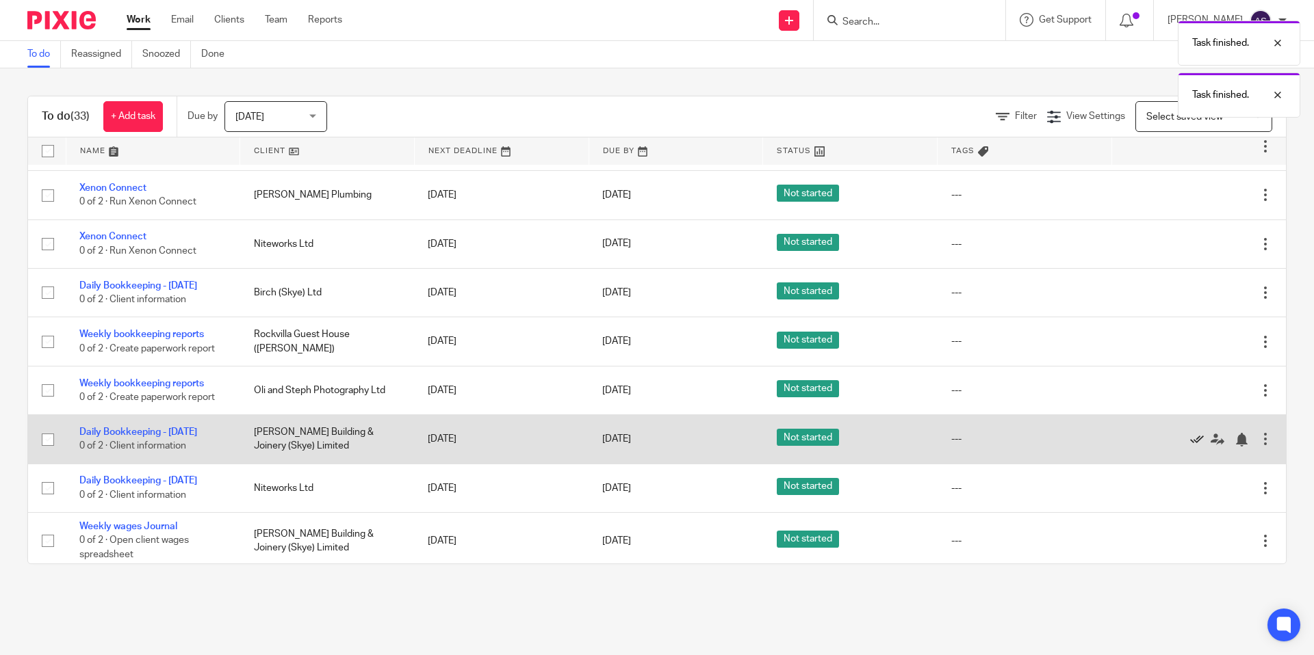
click at [1193, 433] on icon at bounding box center [1197, 440] width 14 height 14
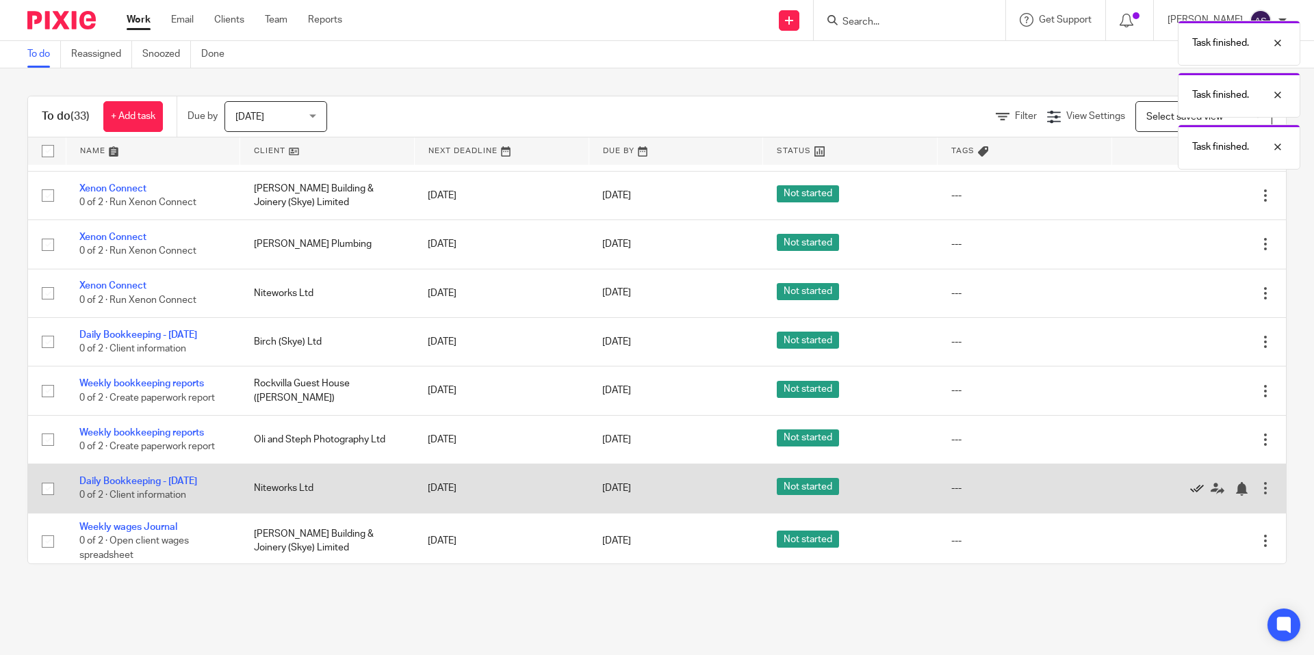
click at [1195, 482] on icon at bounding box center [1197, 489] width 14 height 14
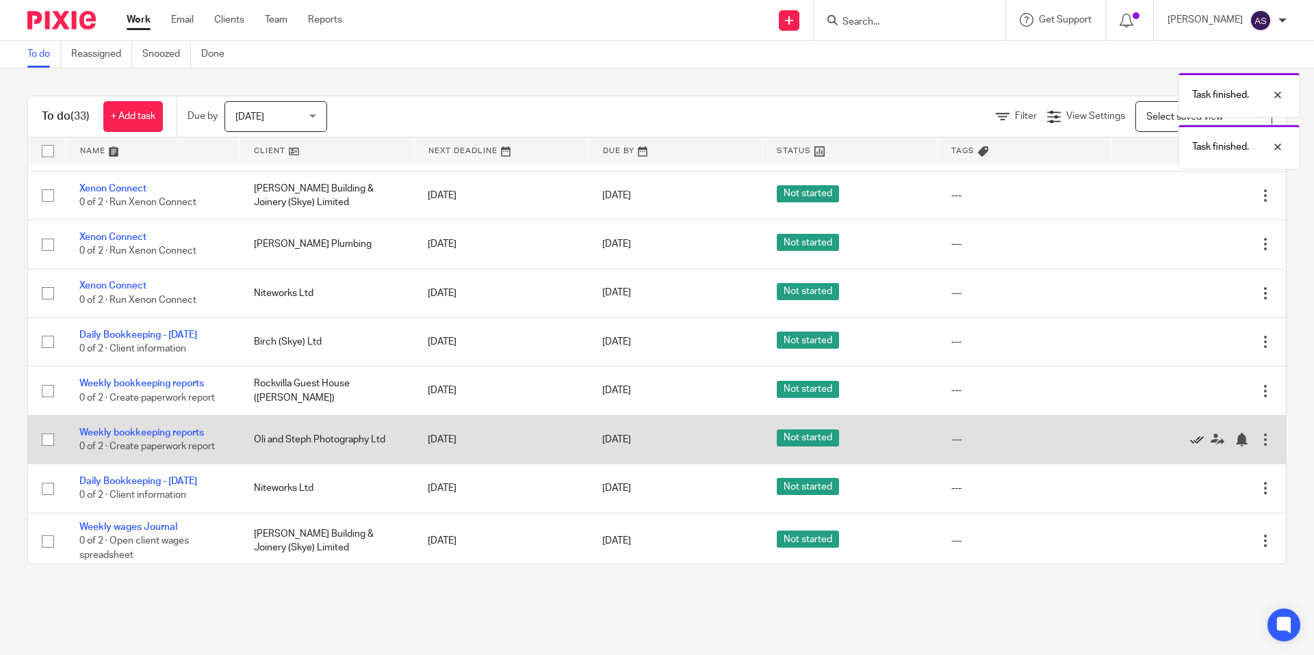
scroll to position [1106, 0]
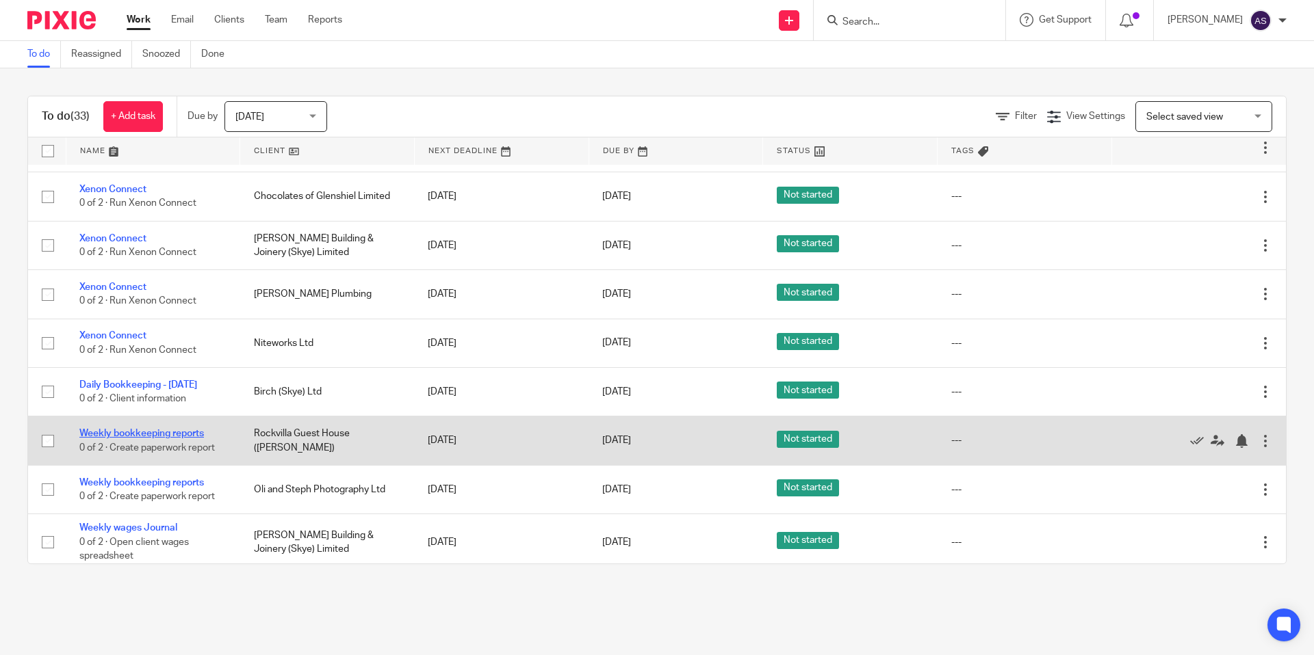
click at [200, 429] on link "Weekly bookkeeping reports" at bounding box center [141, 434] width 125 height 10
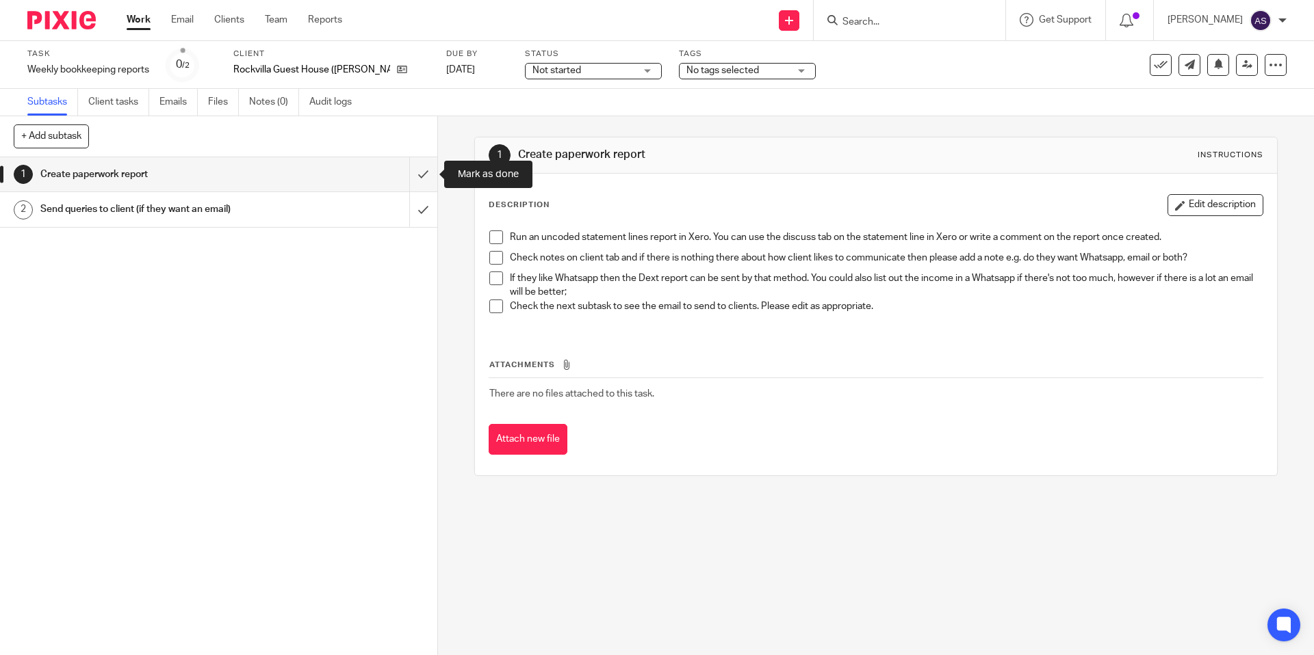
drag, startPoint x: 421, startPoint y: 166, endPoint x: 460, endPoint y: 188, distance: 44.7
click at [421, 166] on input "submit" at bounding box center [218, 174] width 437 height 34
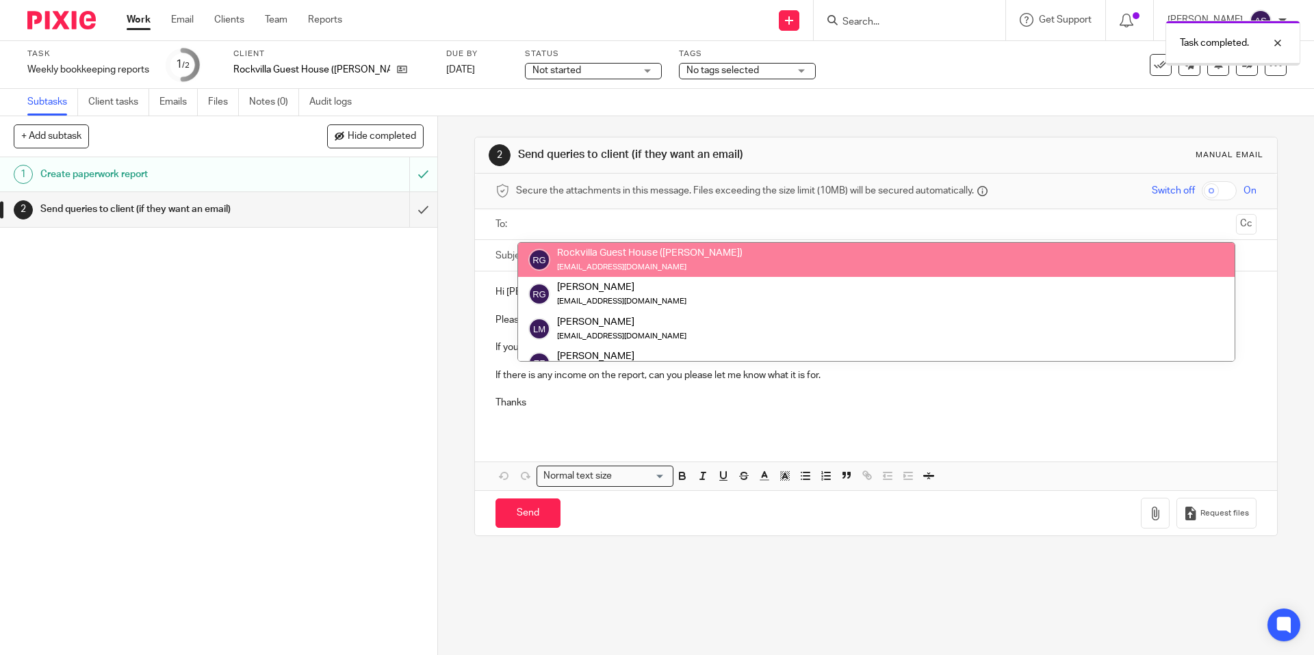
drag, startPoint x: 582, startPoint y: 249, endPoint x: 632, endPoint y: 282, distance: 60.3
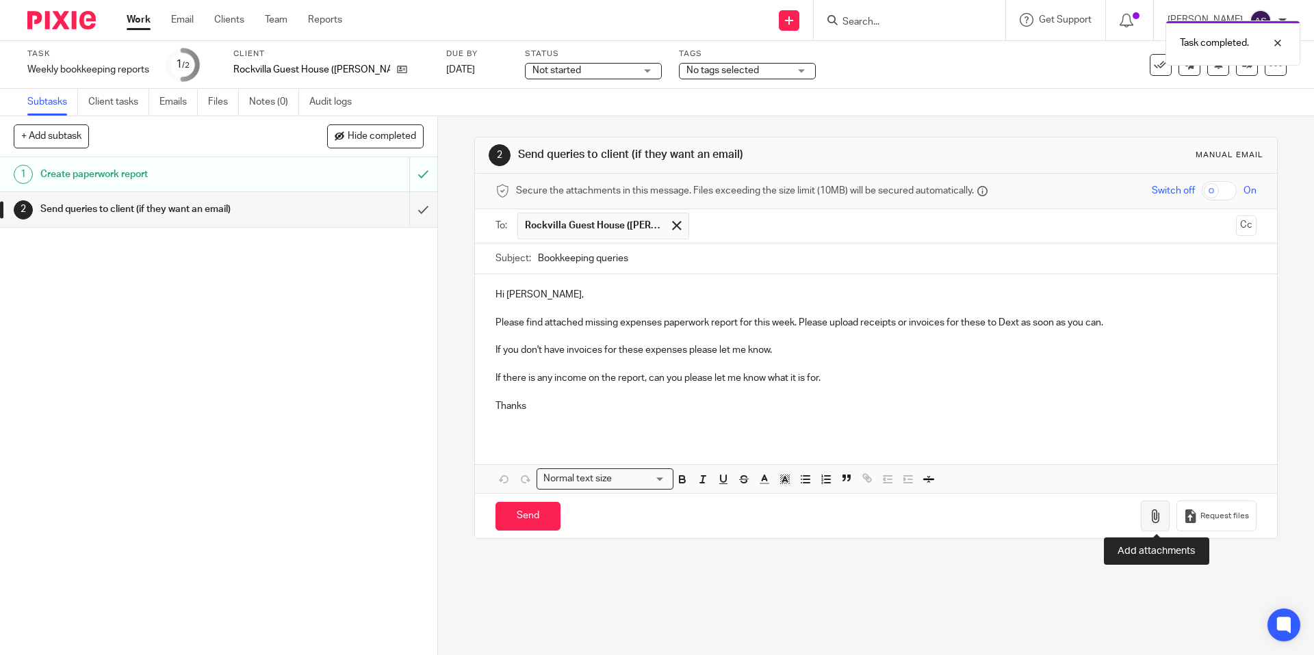
click at [1158, 521] on icon "button" at bounding box center [1155, 517] width 14 height 14
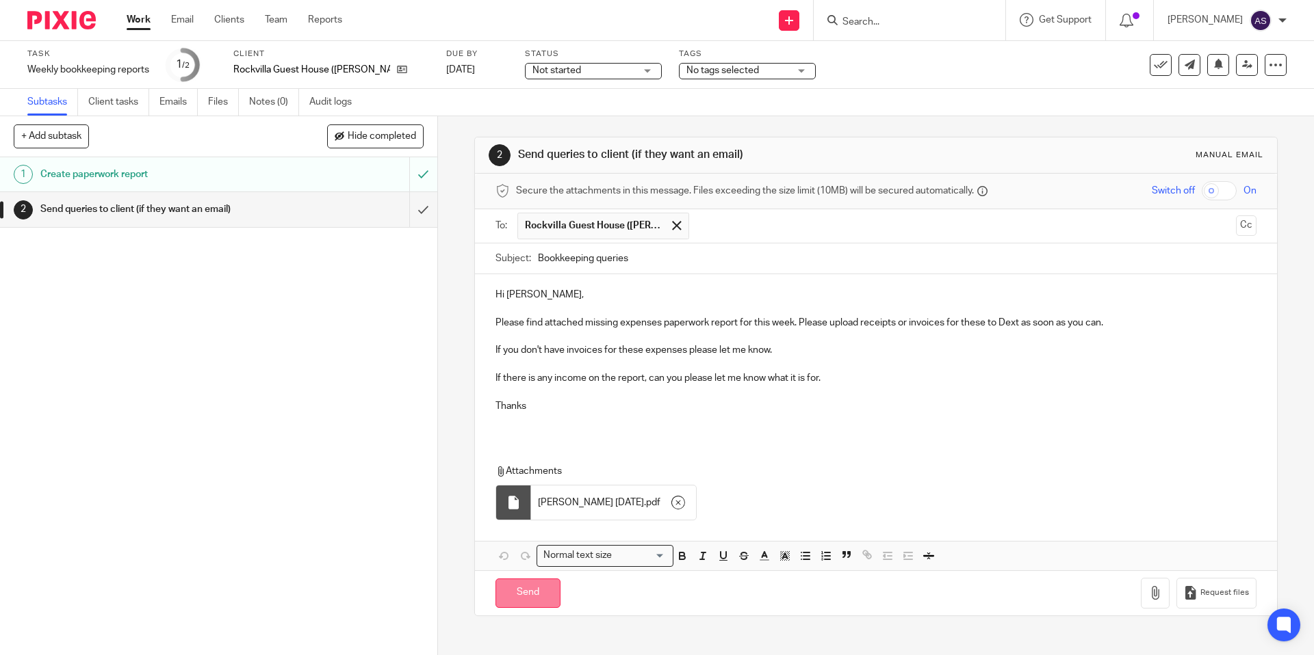
click at [536, 592] on input "Send" at bounding box center [527, 593] width 65 height 29
type input "Sent"
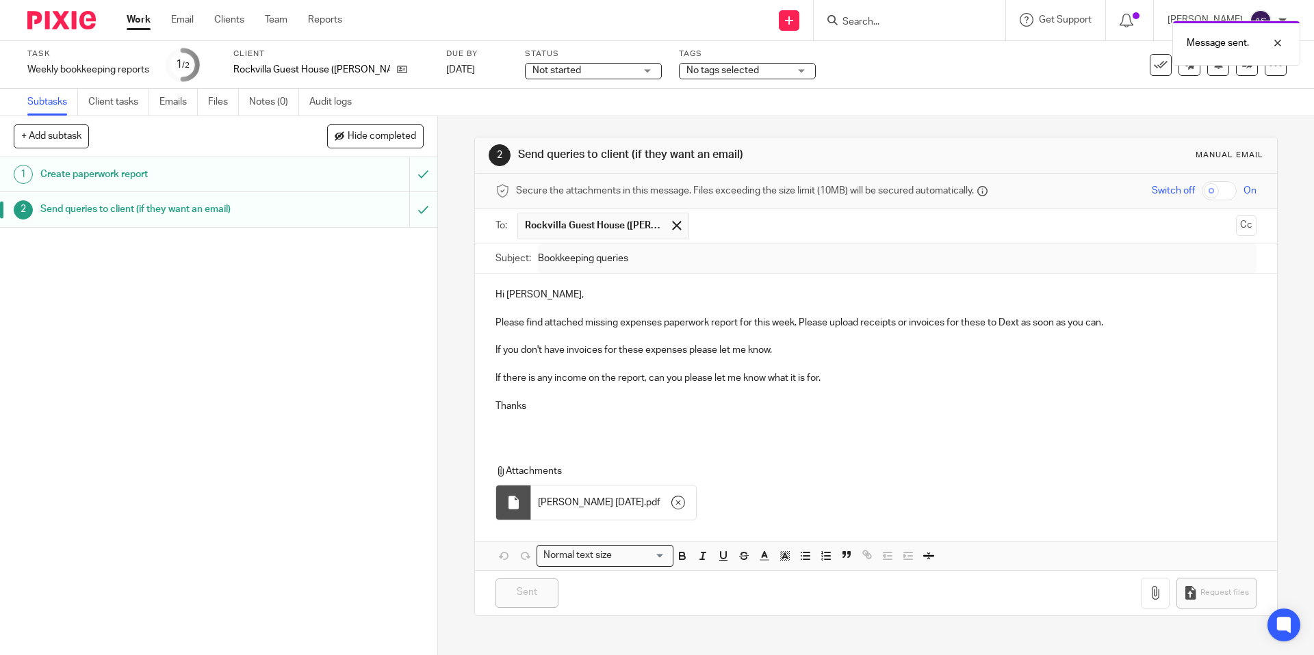
click at [142, 27] on link "Work" at bounding box center [139, 20] width 24 height 14
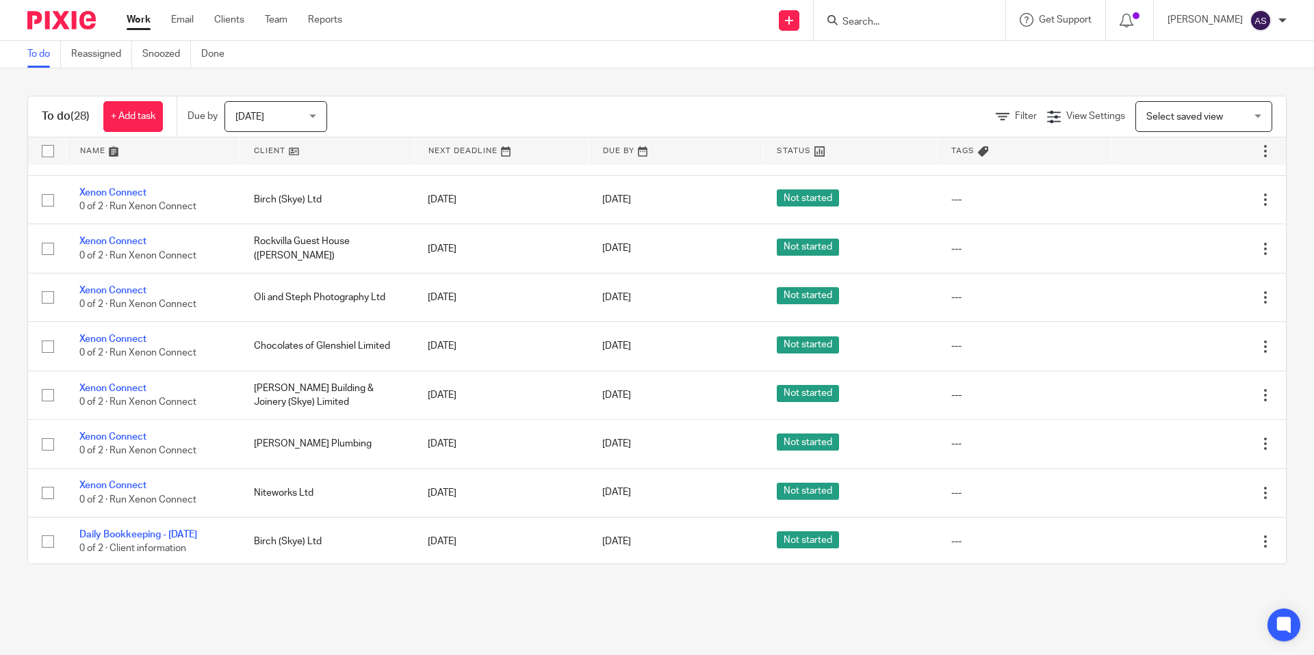
scroll to position [1056, 0]
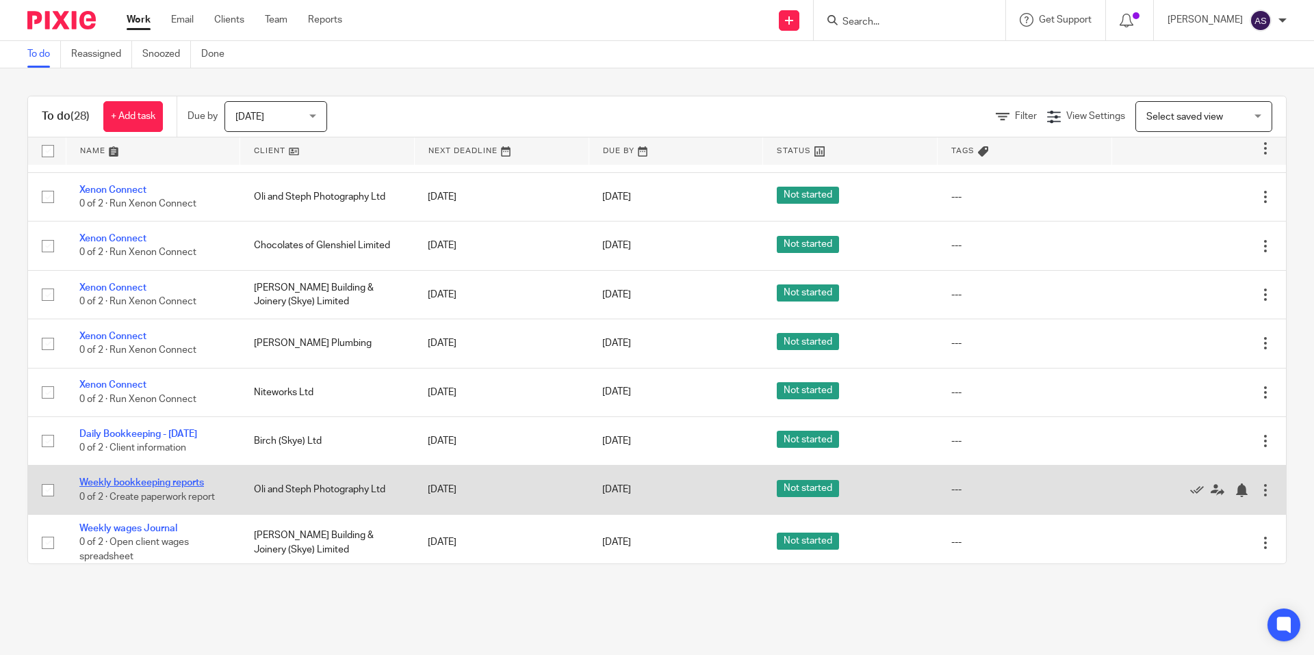
click at [165, 478] on link "Weekly bookkeeping reports" at bounding box center [141, 483] width 125 height 10
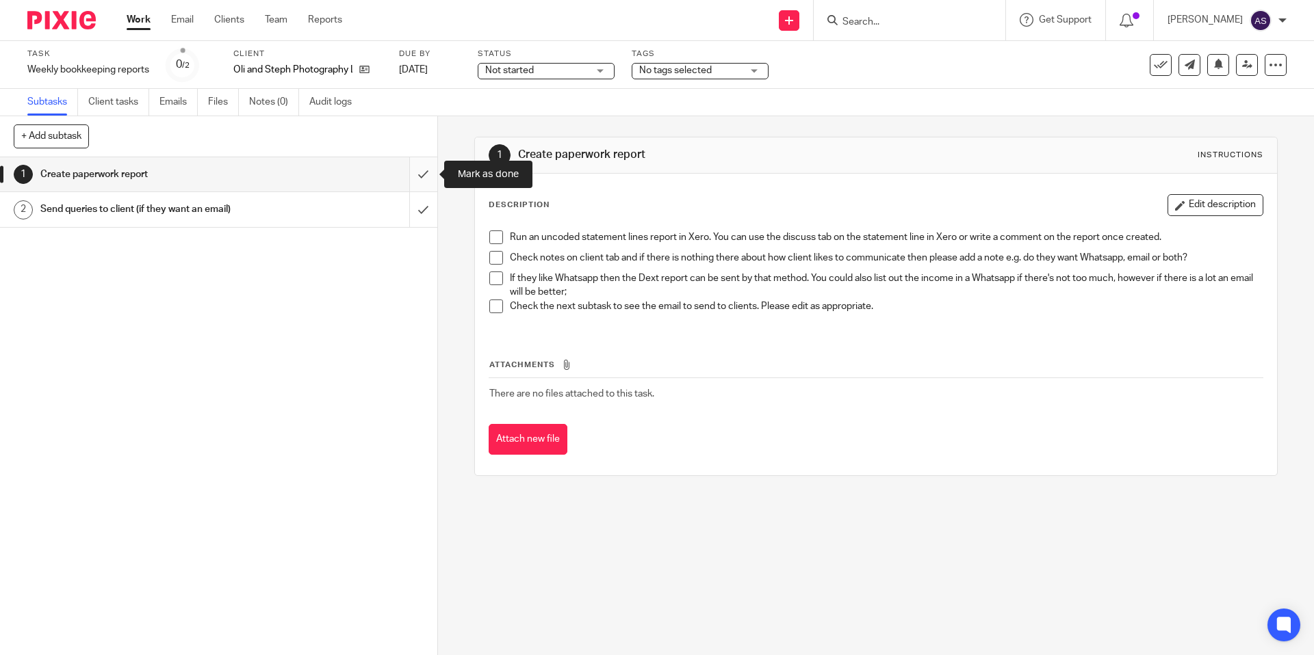
drag, startPoint x: 424, startPoint y: 168, endPoint x: 419, endPoint y: 179, distance: 11.1
click at [423, 168] on input "submit" at bounding box center [218, 174] width 437 height 34
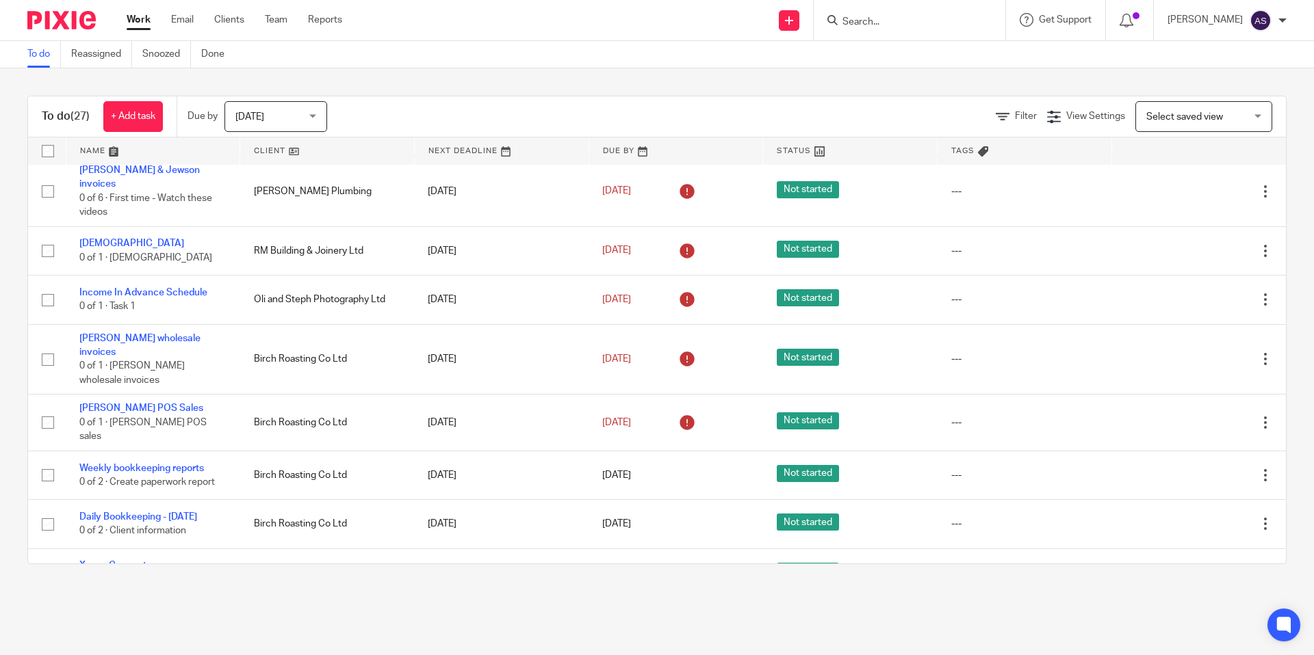
scroll to position [1006, 0]
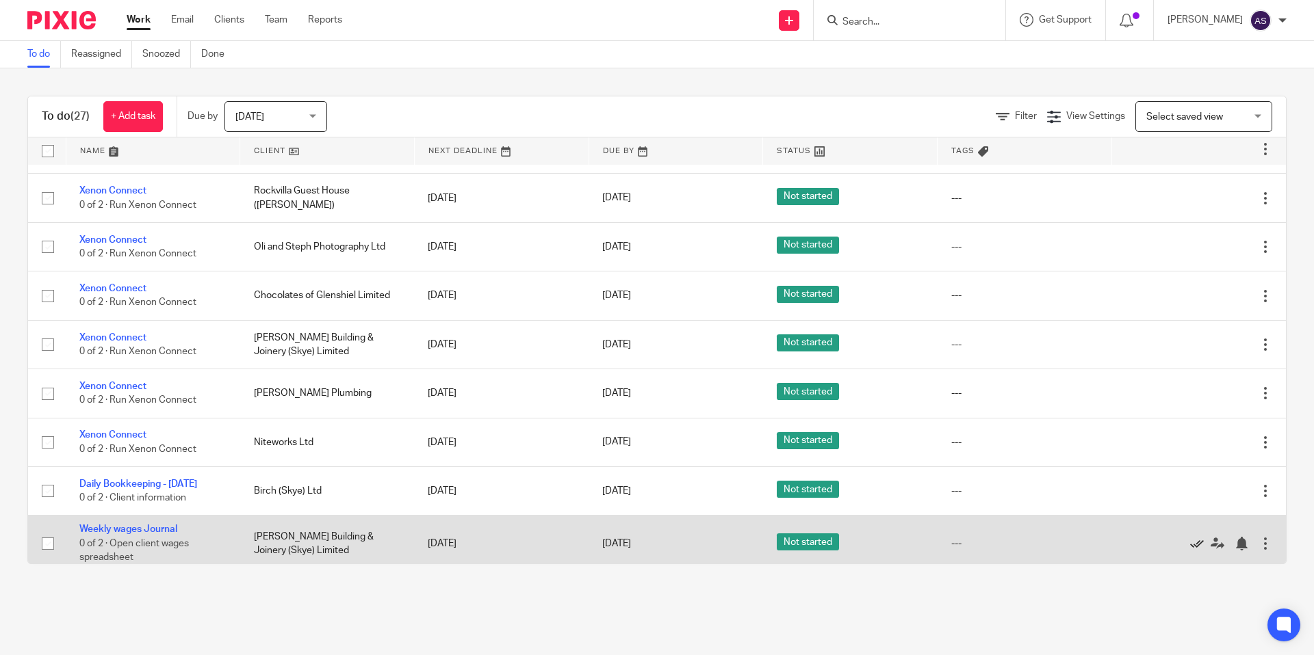
click at [1193, 537] on icon at bounding box center [1197, 544] width 14 height 14
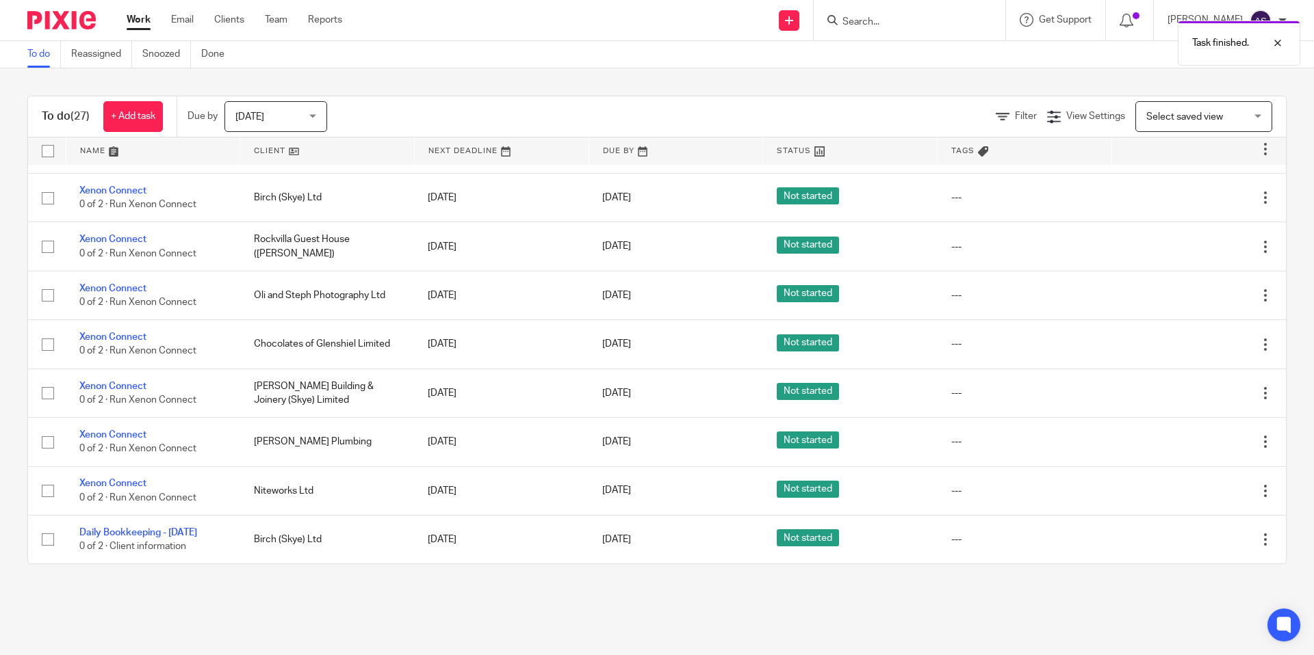
scroll to position [949, 0]
